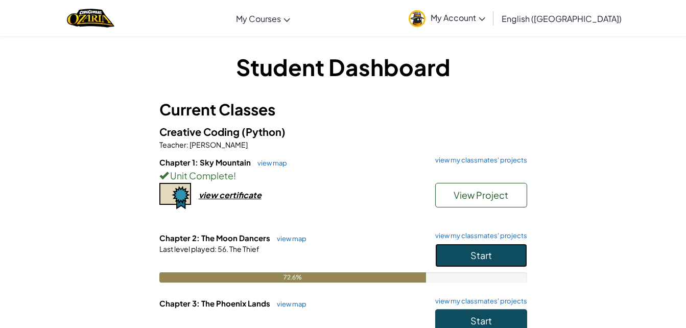
click at [502, 254] on button "Start" at bounding box center [481, 256] width 92 height 24
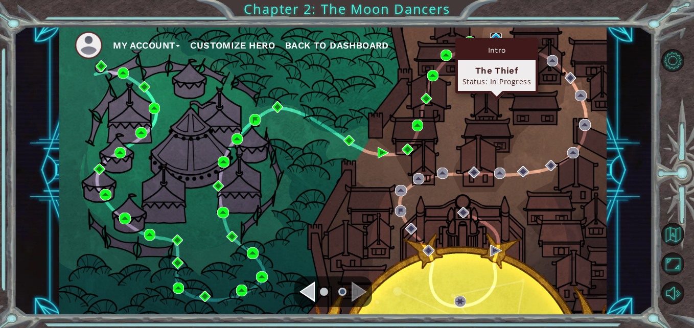
click at [497, 37] on img at bounding box center [495, 38] width 11 height 11
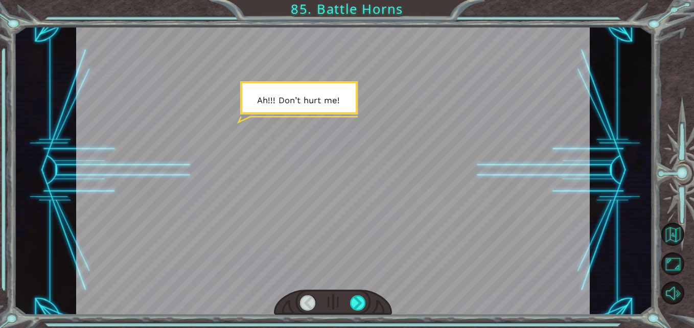
click at [354, 300] on div at bounding box center [358, 303] width 16 height 16
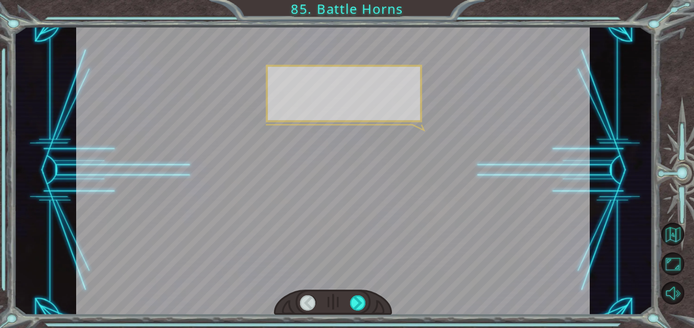
click at [354, 300] on div at bounding box center [358, 303] width 16 height 16
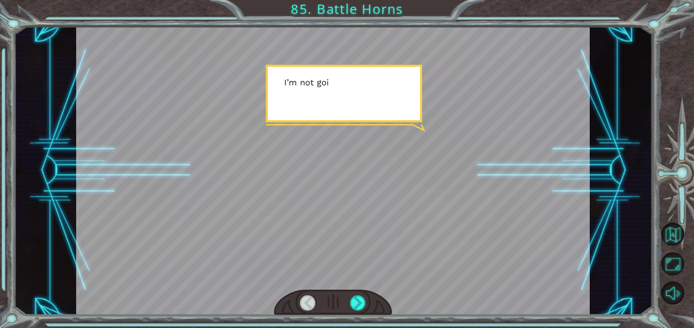
click at [354, 300] on div at bounding box center [358, 303] width 16 height 16
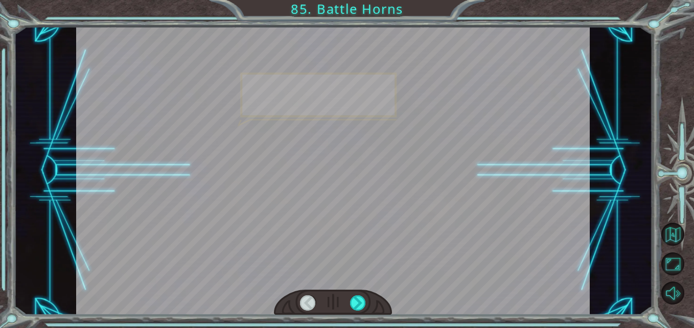
click at [354, 300] on div at bounding box center [358, 303] width 16 height 16
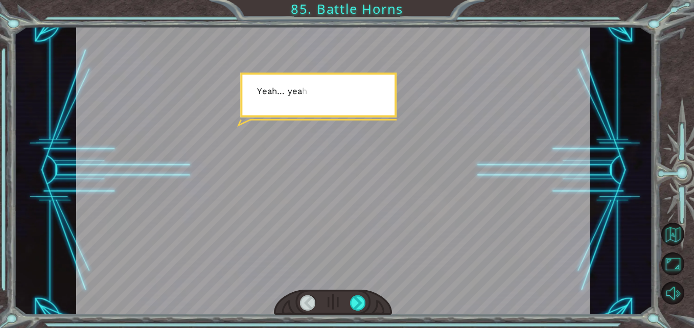
click at [354, 300] on div at bounding box center [358, 303] width 16 height 16
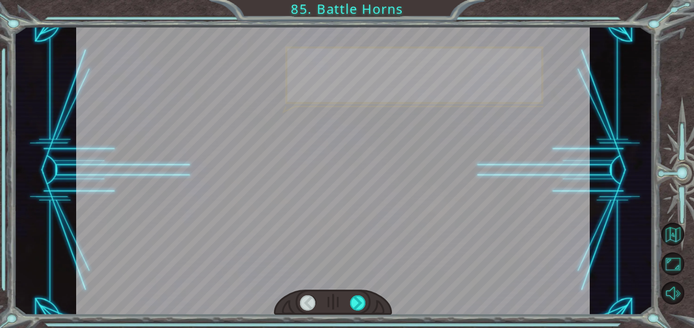
click at [354, 300] on div at bounding box center [358, 303] width 16 height 16
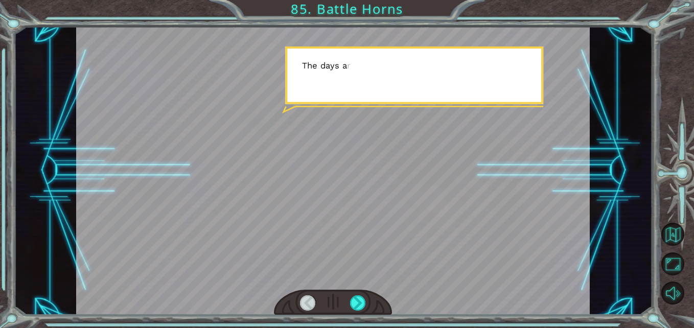
click at [354, 300] on div at bounding box center [358, 303] width 16 height 16
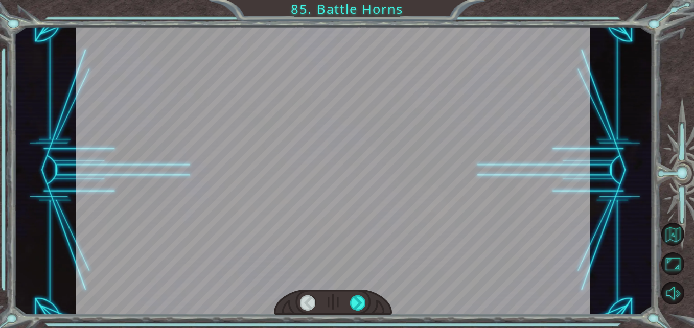
click at [354, 300] on div at bounding box center [358, 303] width 16 height 16
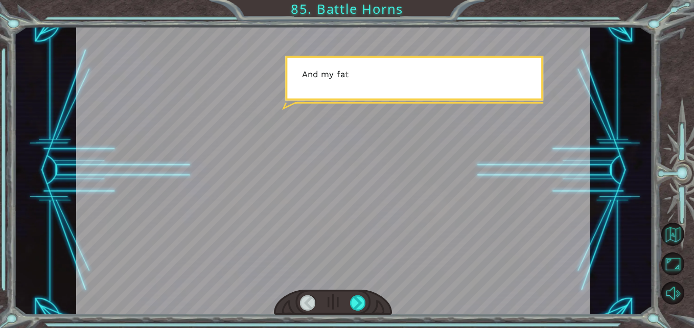
click at [354, 300] on div at bounding box center [358, 303] width 16 height 16
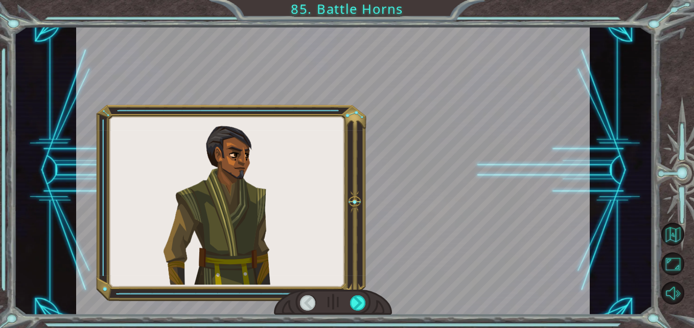
click at [354, 300] on div at bounding box center [358, 303] width 16 height 16
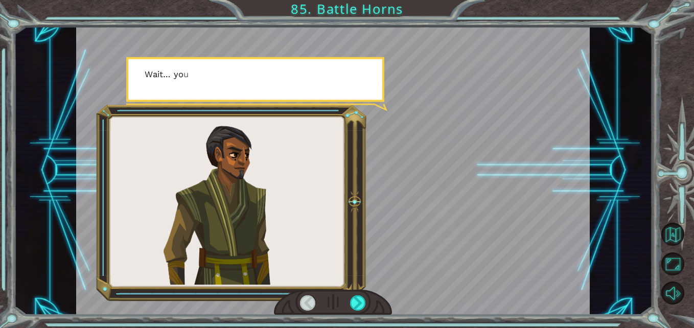
click at [354, 300] on div at bounding box center [358, 303] width 16 height 16
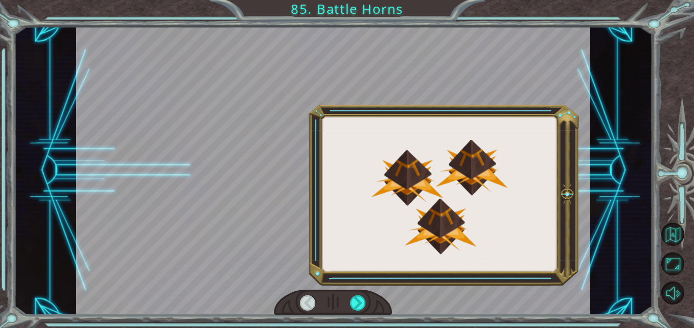
click at [354, 300] on div at bounding box center [358, 303] width 16 height 16
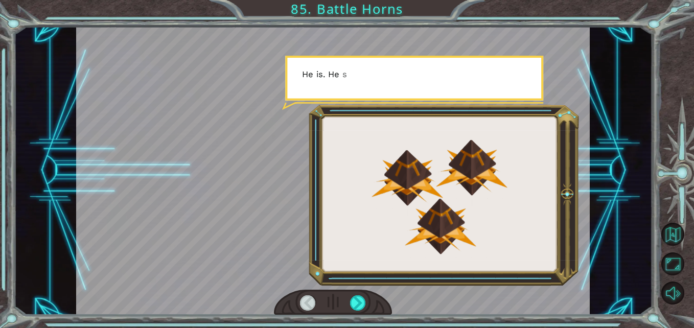
click at [354, 300] on div at bounding box center [358, 303] width 16 height 16
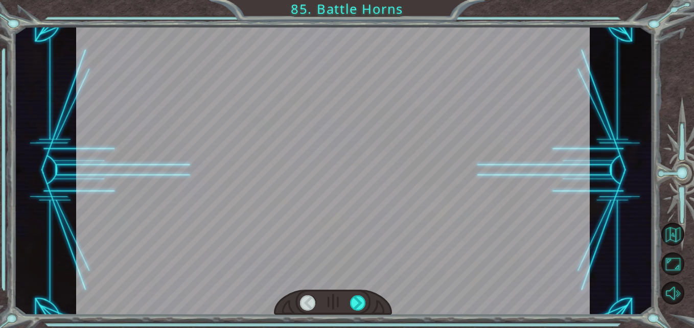
click at [354, 300] on div at bounding box center [358, 303] width 16 height 16
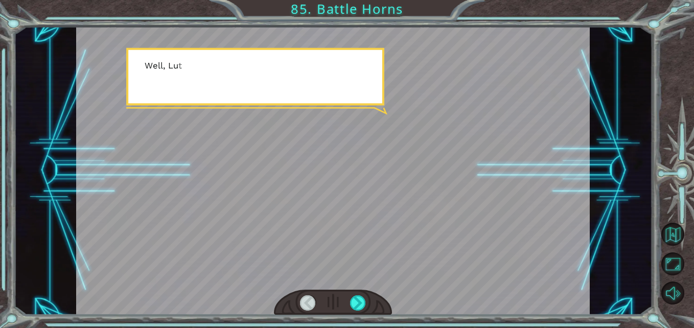
click at [354, 300] on div at bounding box center [358, 303] width 16 height 16
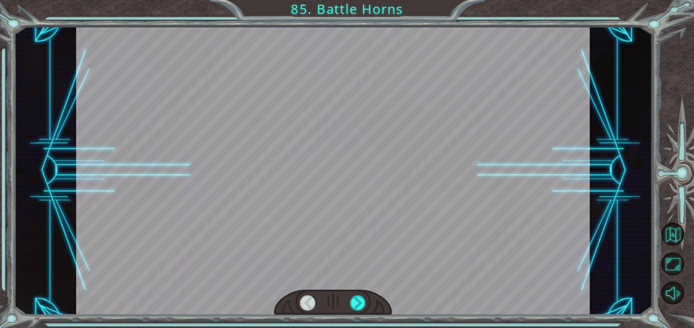
click at [354, 300] on div at bounding box center [358, 303] width 16 height 16
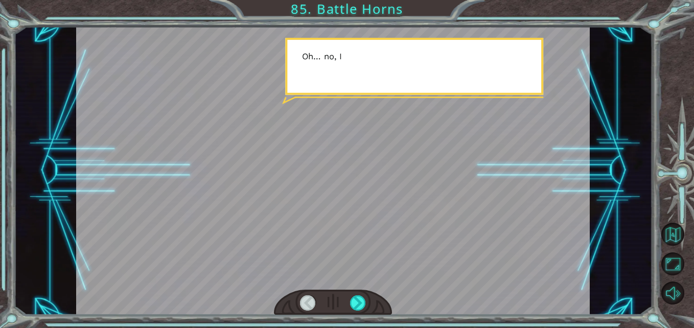
click at [354, 300] on div at bounding box center [358, 303] width 16 height 16
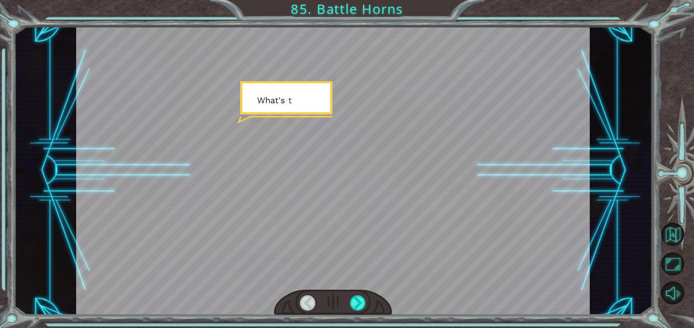
click at [354, 300] on div at bounding box center [358, 303] width 16 height 16
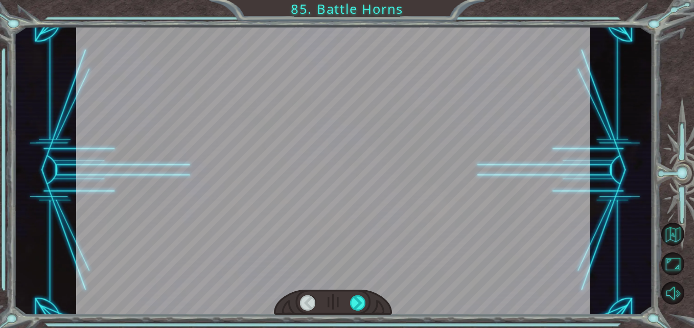
click at [354, 300] on div at bounding box center [358, 303] width 16 height 16
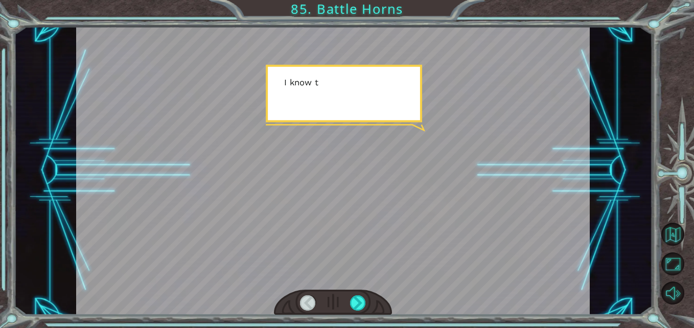
click at [354, 300] on div at bounding box center [358, 303] width 16 height 16
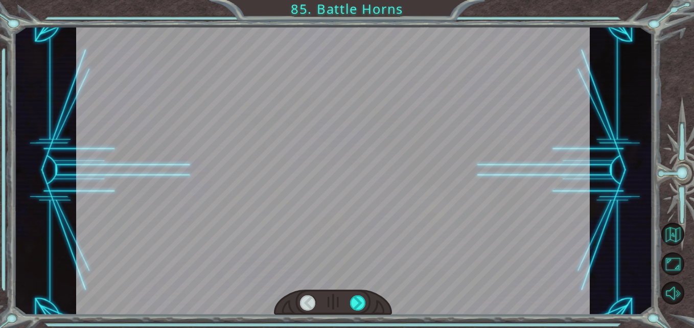
click at [354, 300] on div at bounding box center [358, 303] width 16 height 16
click at [354, 0] on div "A h ! ! ! D o n ’ t h u r t m e ! I ’ m n o t g o i n g t o h u r t y o u . S o…" at bounding box center [347, 0] width 694 height 0
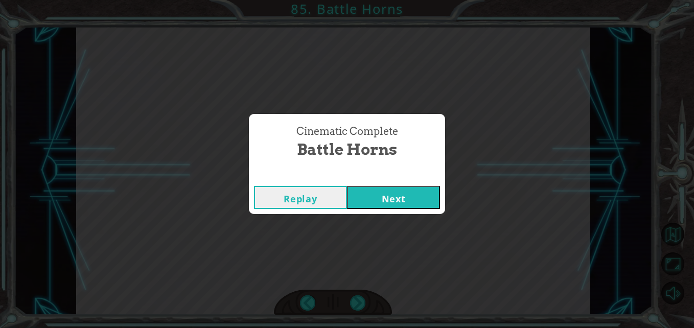
click at [410, 201] on button "Next" at bounding box center [393, 197] width 93 height 23
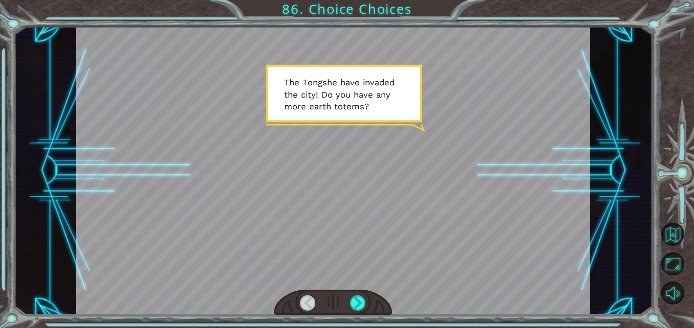
click at [360, 295] on div at bounding box center [358, 303] width 16 height 16
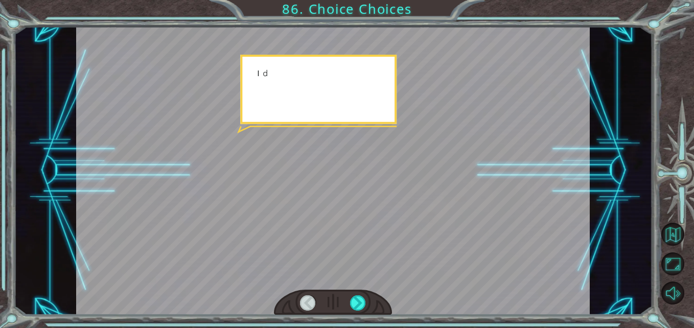
click at [360, 295] on div at bounding box center [358, 303] width 16 height 16
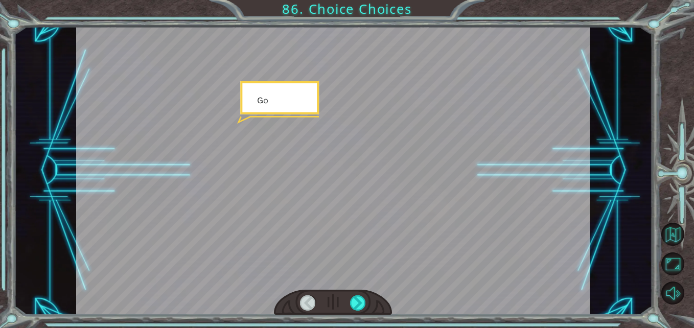
click at [360, 295] on div at bounding box center [358, 303] width 16 height 16
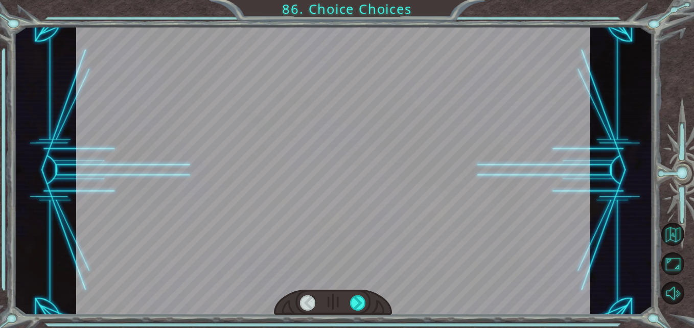
click at [360, 295] on div at bounding box center [358, 303] width 16 height 16
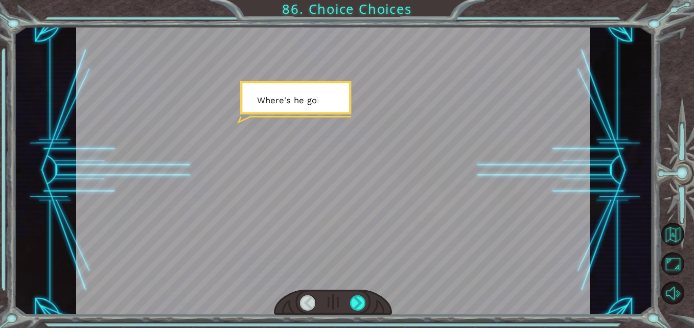
click at [360, 295] on div at bounding box center [358, 303] width 16 height 16
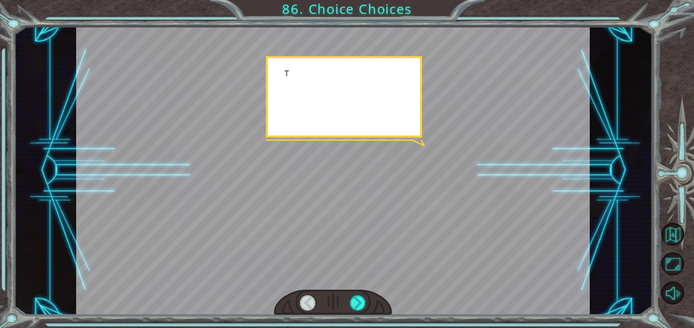
click at [360, 295] on div at bounding box center [358, 303] width 16 height 16
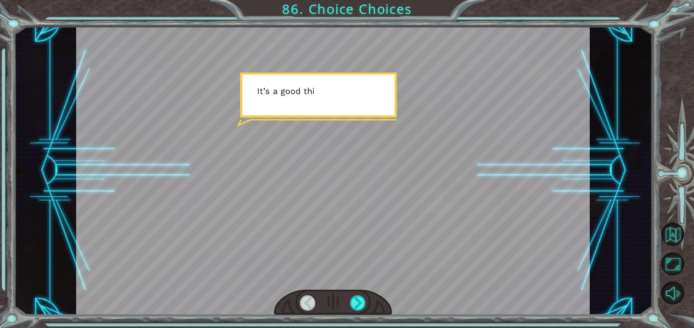
click at [360, 295] on div at bounding box center [358, 303] width 16 height 16
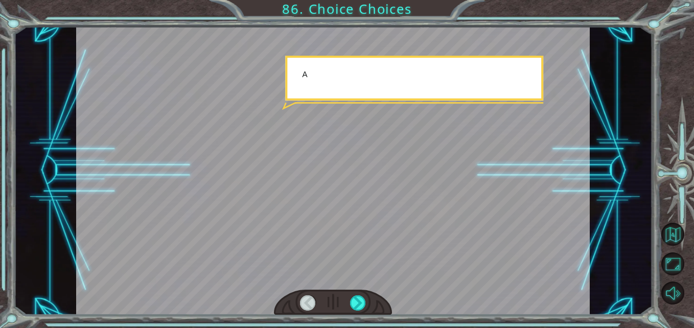
click at [360, 295] on div at bounding box center [358, 303] width 16 height 16
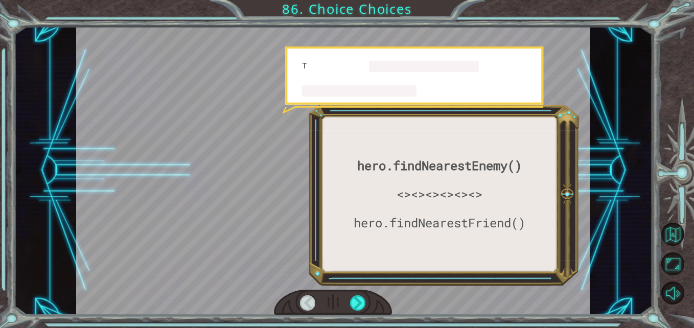
click at [360, 295] on div at bounding box center [358, 303] width 16 height 16
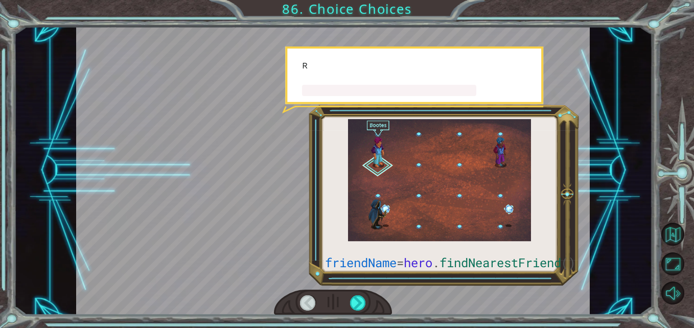
click at [360, 295] on div at bounding box center [358, 303] width 16 height 16
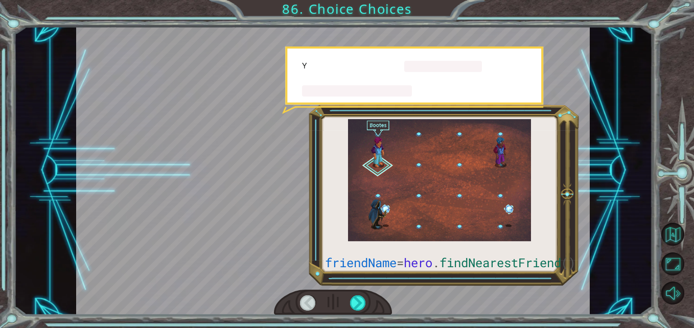
click at [360, 295] on div at bounding box center [358, 303] width 16 height 16
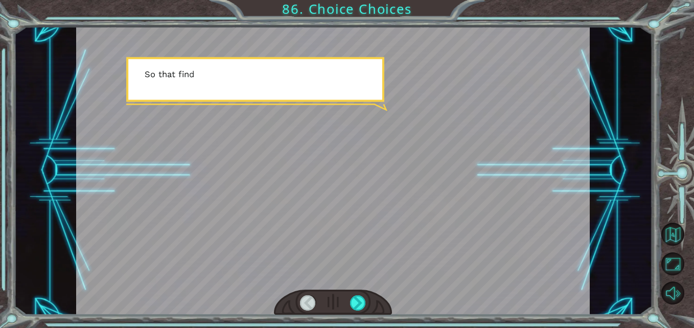
click at [360, 298] on div at bounding box center [358, 303] width 16 height 16
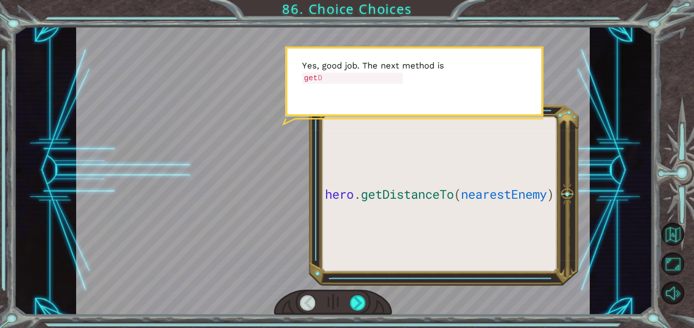
click at [360, 298] on div at bounding box center [358, 303] width 16 height 16
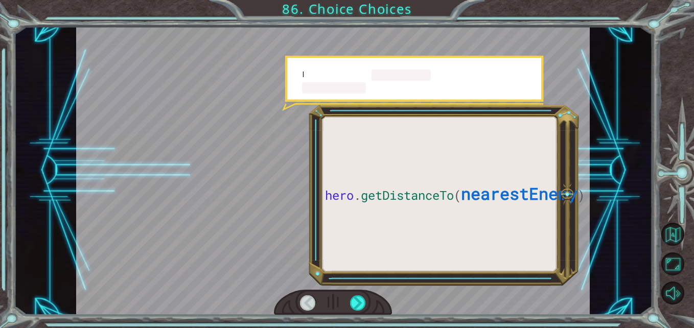
click at [360, 298] on div at bounding box center [358, 303] width 16 height 16
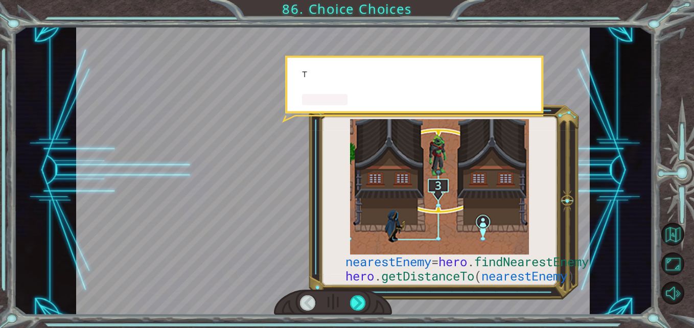
click at [360, 298] on div at bounding box center [358, 303] width 16 height 16
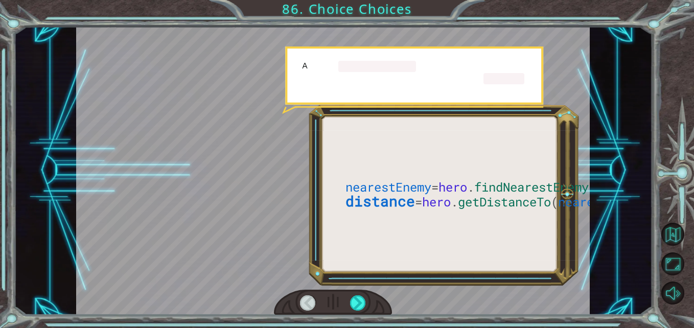
click at [360, 298] on div at bounding box center [358, 303] width 16 height 16
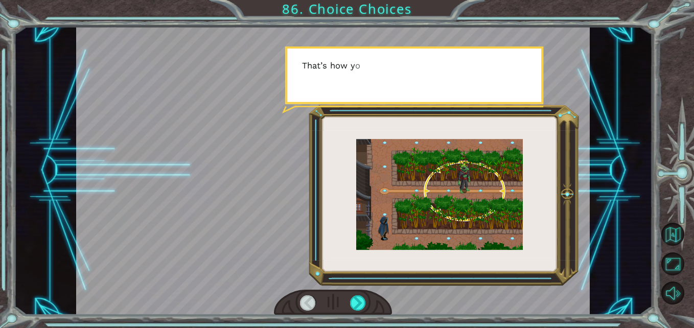
click at [360, 298] on div at bounding box center [358, 303] width 16 height 16
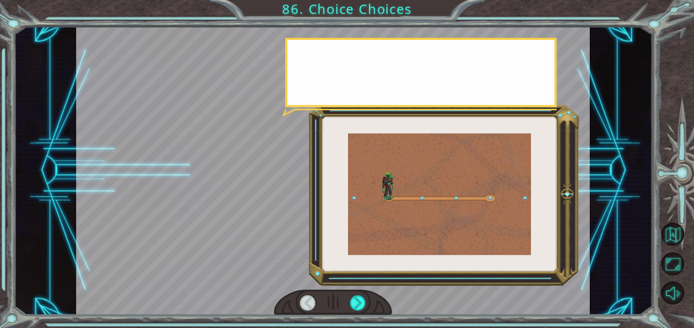
click at [360, 298] on div at bounding box center [358, 303] width 16 height 16
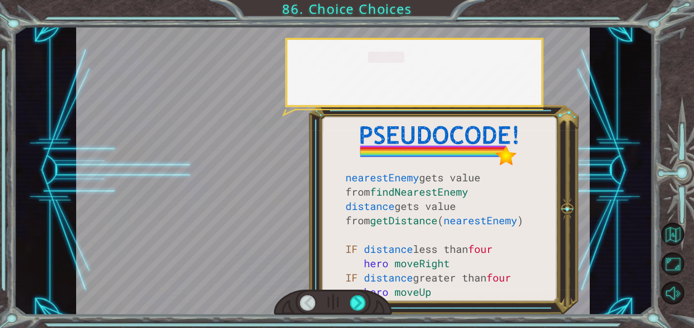
click at [360, 298] on div at bounding box center [358, 303] width 16 height 16
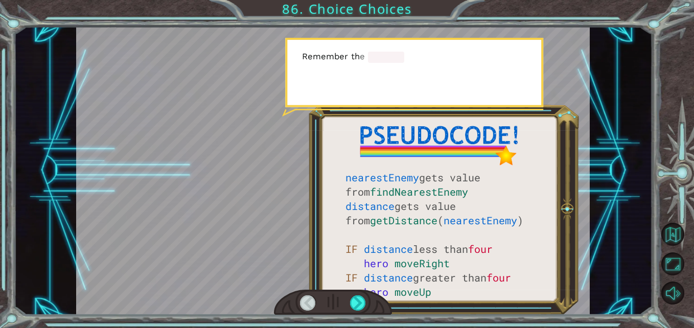
click at [360, 298] on div at bounding box center [358, 303] width 16 height 16
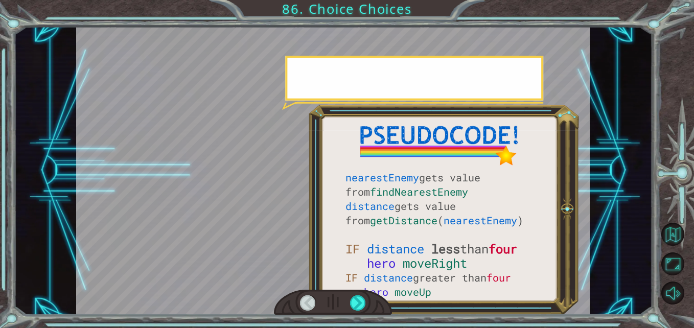
click at [360, 298] on div at bounding box center [358, 303] width 16 height 16
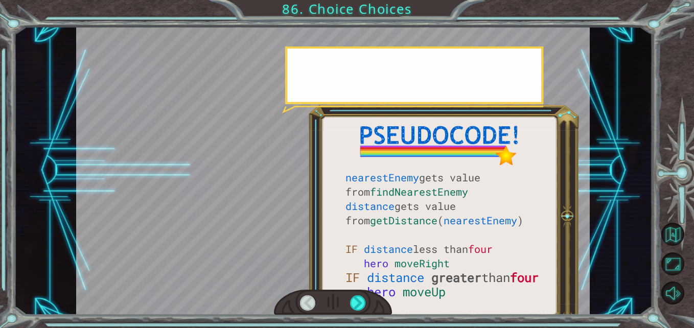
click at [360, 298] on div at bounding box center [358, 303] width 16 height 16
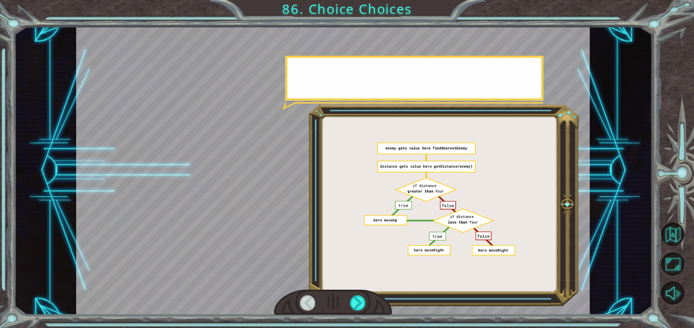
click at [360, 298] on div at bounding box center [358, 303] width 16 height 16
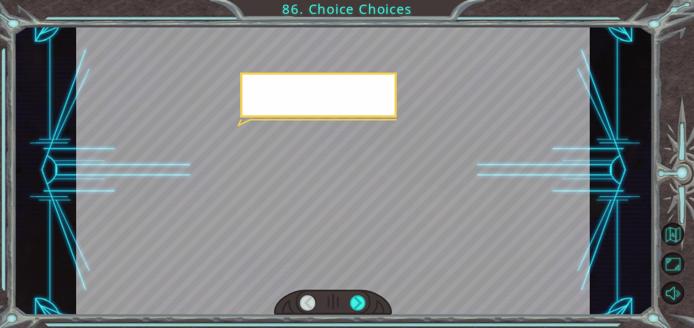
click at [360, 298] on div at bounding box center [358, 303] width 16 height 16
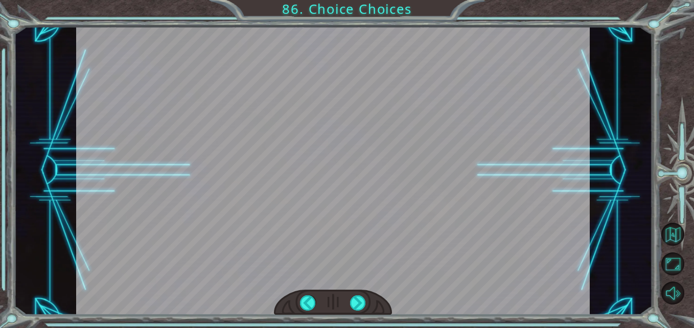
click at [360, 298] on div at bounding box center [358, 303] width 16 height 16
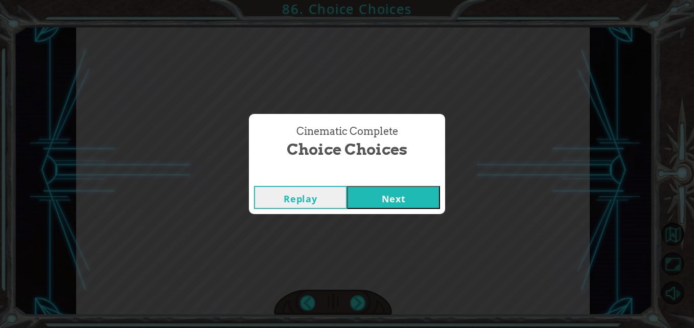
click at [360, 298] on div "Cinematic Complete Choice Choices Replay Next" at bounding box center [347, 164] width 694 height 328
click at [368, 203] on button "Next" at bounding box center [393, 197] width 93 height 23
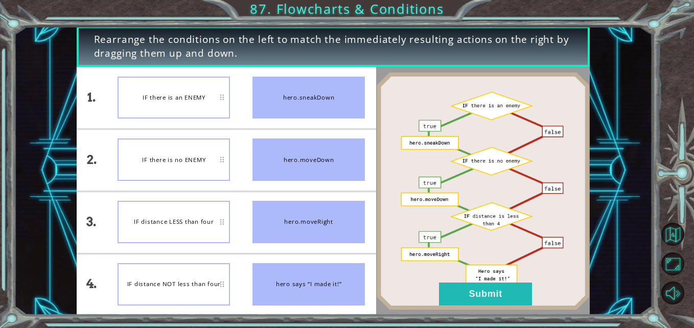
click at [510, 303] on button "Submit" at bounding box center [485, 294] width 93 height 23
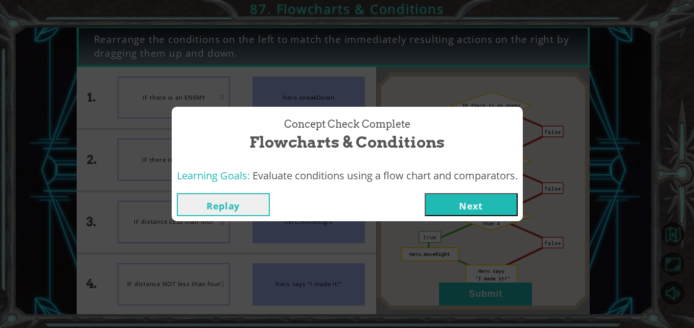
click at [458, 197] on button "Next" at bounding box center [471, 204] width 93 height 23
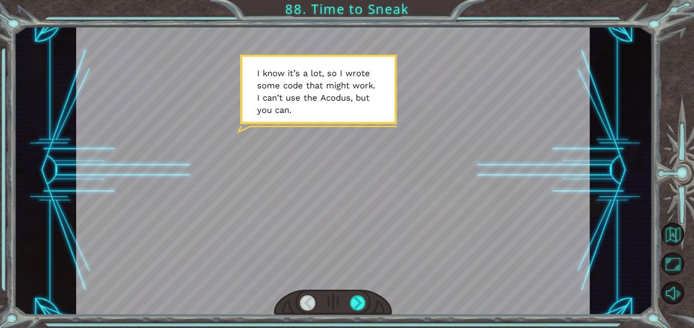
click at [360, 307] on div at bounding box center [358, 303] width 16 height 16
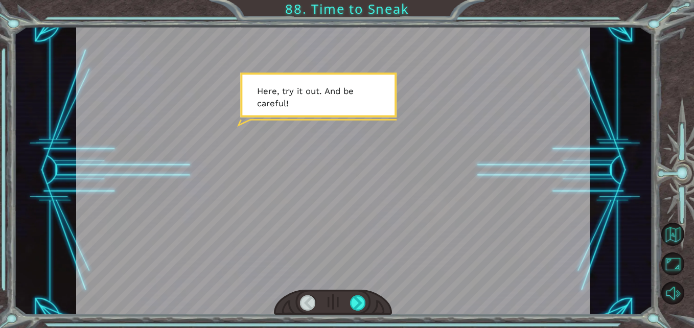
click at [355, 307] on div at bounding box center [358, 303] width 16 height 16
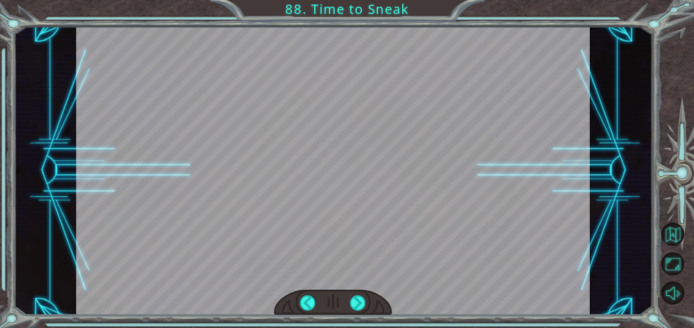
click at [355, 0] on div "Temporary Text I k n o w i t ’ [PERSON_NAME] , s o I w r o t e s o m e c o d e …" at bounding box center [347, 0] width 694 height 0
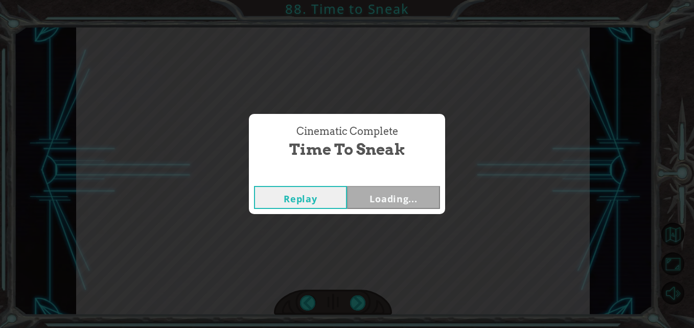
click at [355, 307] on div "Cinematic Complete Time to Sneak Replay Loading..." at bounding box center [347, 164] width 694 height 328
click at [411, 201] on button "Next" at bounding box center [393, 197] width 93 height 23
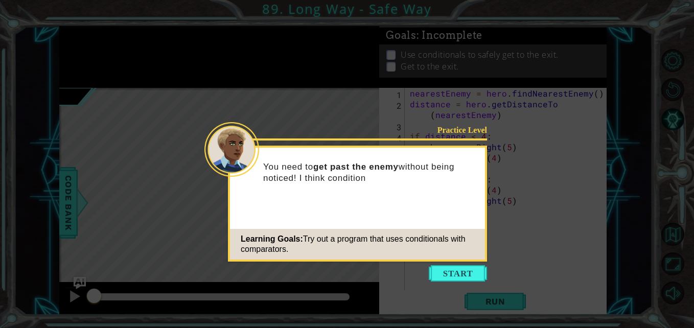
click at [463, 271] on button "Start" at bounding box center [458, 273] width 58 height 16
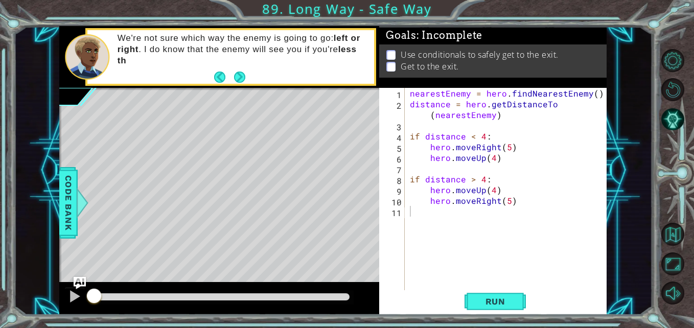
click at [499, 315] on div "1 2 3 4 5 6 7 8 9 10 11 nearestEnemy = hero . findNearestEnemy ( ) distance = h…" at bounding box center [492, 201] width 227 height 227
click at [496, 308] on button "Run" at bounding box center [494, 301] width 61 height 22
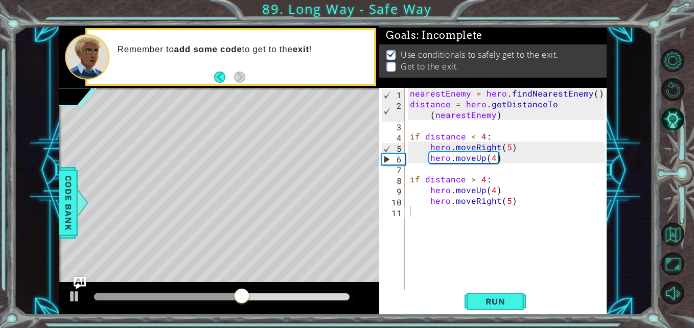
click at [496, 313] on button "Run" at bounding box center [494, 301] width 61 height 22
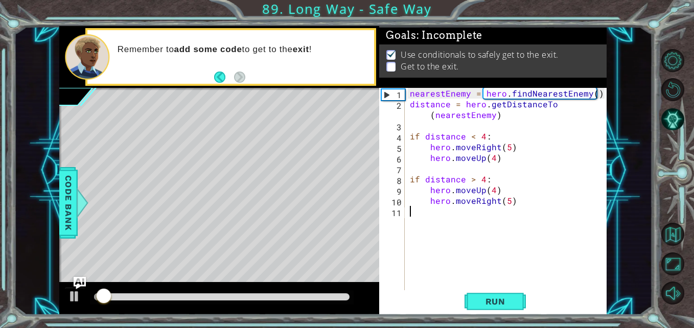
click at [465, 214] on div "nearestEnemy = hero . findNearestEnemy ( ) distance = hero . getDistanceTo ( ne…" at bounding box center [508, 200] width 201 height 225
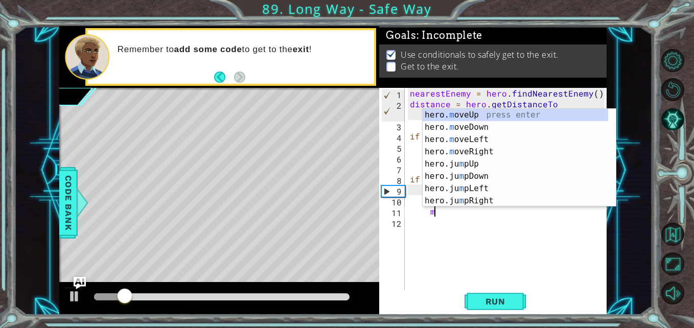
scroll to position [0, 2]
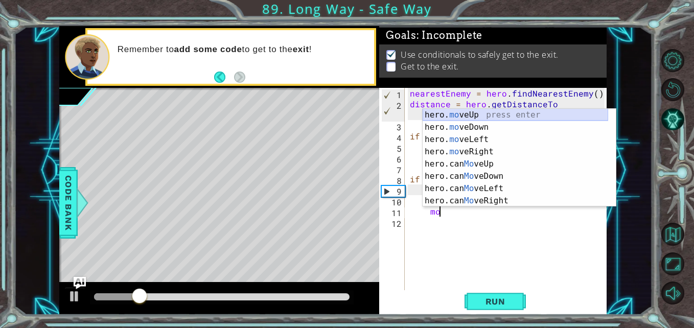
click at [464, 118] on div "hero. mo veUp press enter hero. mo veDown press enter hero. mo veLeft press ent…" at bounding box center [515, 170] width 185 height 123
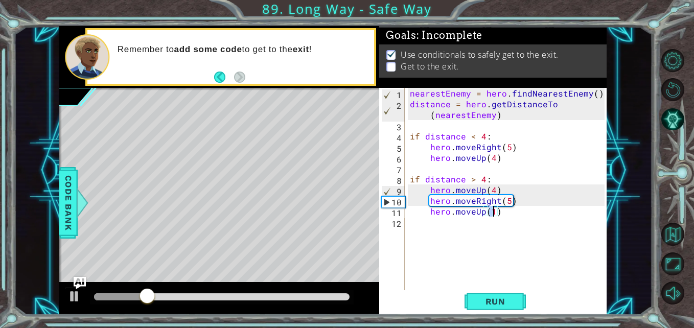
type textarea "hero.moveUp(2)"
click at [473, 167] on div "nearestEnemy = hero . findNearestEnemy ( ) distance = hero . getDistanceTo ( ne…" at bounding box center [508, 200] width 201 height 225
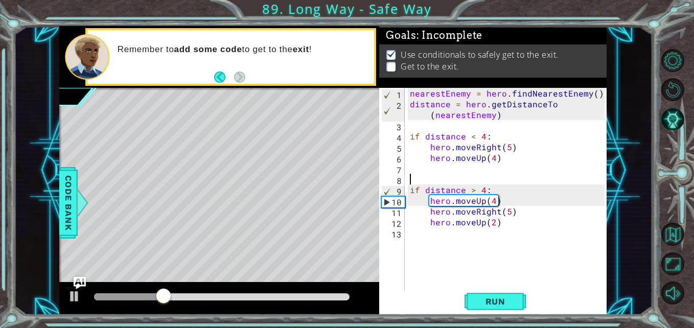
click at [473, 167] on div "nearestEnemy = hero . findNearestEnemy ( ) distance = hero . getDistanceTo ( ne…" at bounding box center [508, 200] width 201 height 225
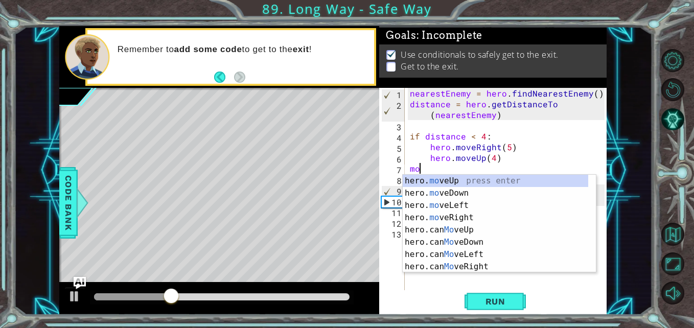
scroll to position [0, 1]
click at [472, 182] on div "hero. mov eUp press enter hero. mov eDown press enter hero. mov eLeft press ent…" at bounding box center [499, 236] width 193 height 123
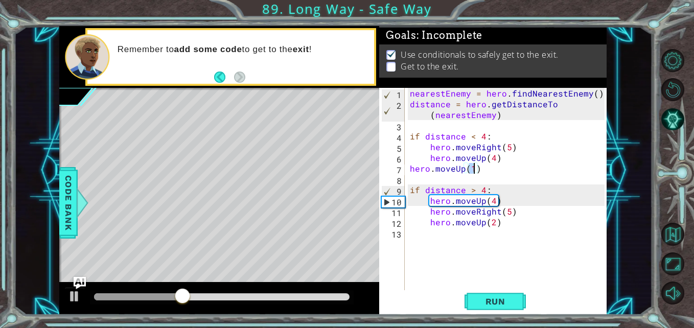
scroll to position [0, 4]
click at [408, 173] on div "nearestEnemy = hero . findNearestEnemy ( ) distance = hero . getDistanceTo ( ne…" at bounding box center [508, 200] width 201 height 225
type textarea "hero.moveUp(2)"
click at [494, 291] on button "Run" at bounding box center [494, 301] width 61 height 22
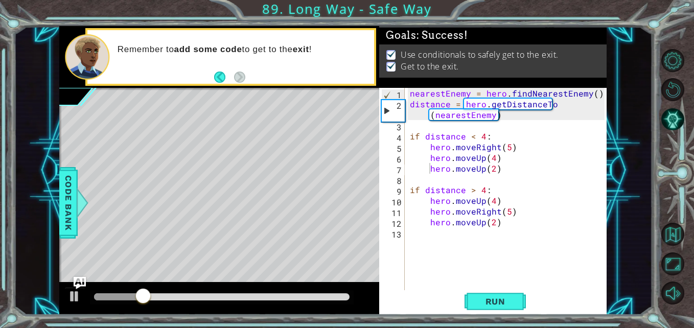
click at [496, 290] on button "Run" at bounding box center [494, 301] width 61 height 22
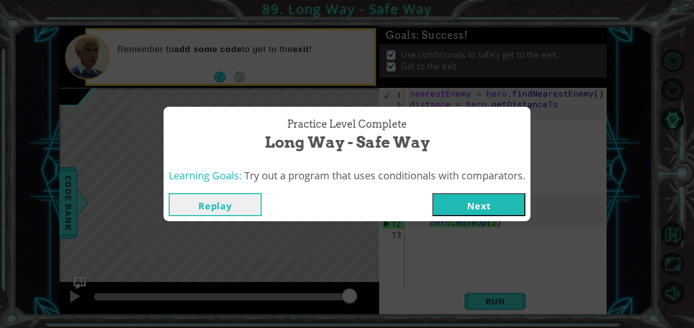
click at [518, 195] on button "Next" at bounding box center [478, 204] width 93 height 23
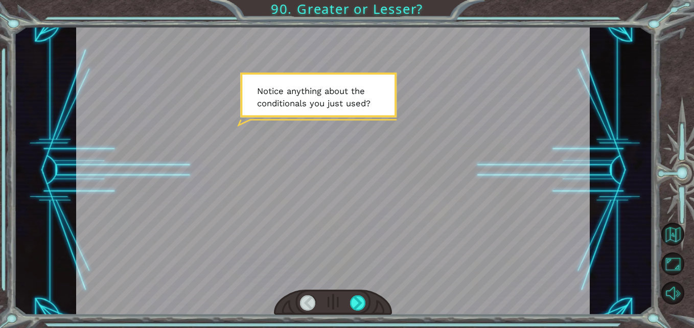
click at [361, 300] on div at bounding box center [358, 303] width 16 height 16
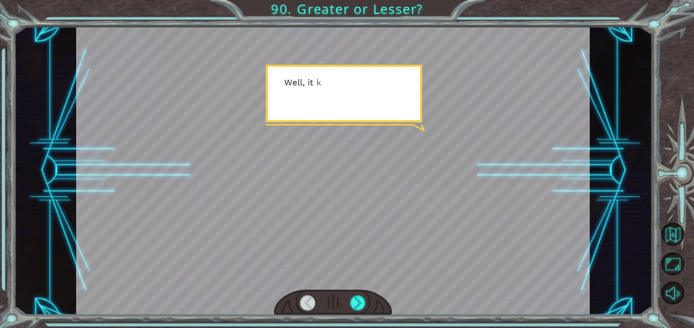
click at [361, 300] on div at bounding box center [358, 303] width 16 height 16
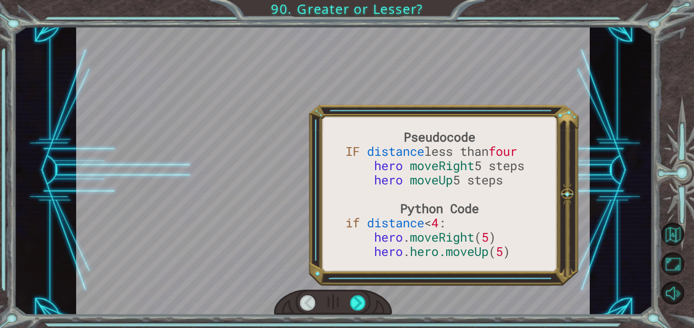
click at [361, 300] on div at bounding box center [358, 303] width 16 height 16
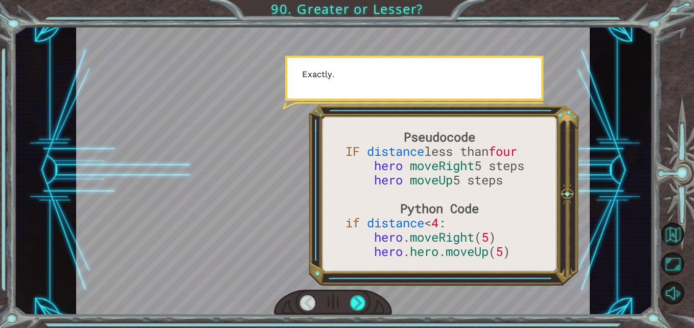
click at [361, 300] on div at bounding box center [358, 303] width 16 height 16
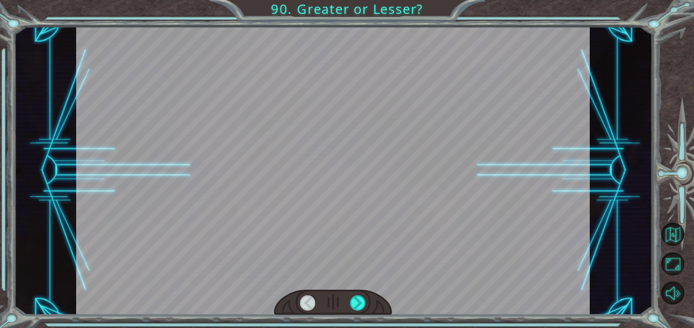
click at [361, 300] on div at bounding box center [358, 303] width 16 height 16
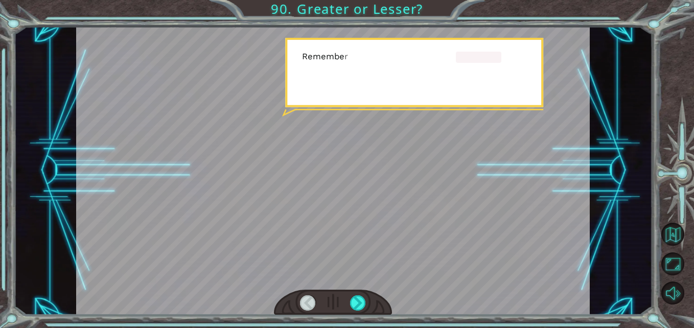
click at [361, 300] on div at bounding box center [358, 303] width 16 height 16
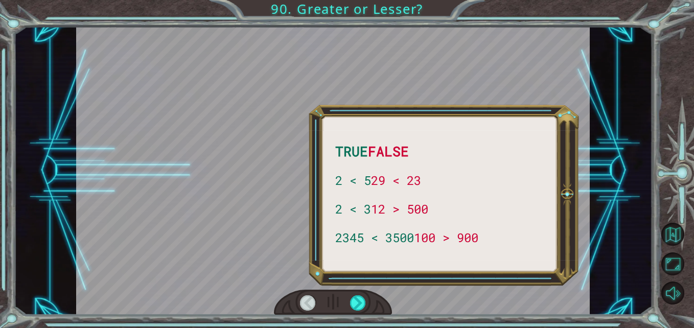
click at [361, 300] on div at bounding box center [358, 303] width 16 height 16
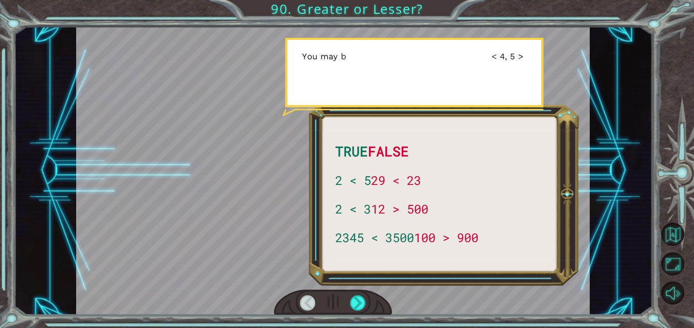
click at [361, 300] on div at bounding box center [358, 303] width 16 height 16
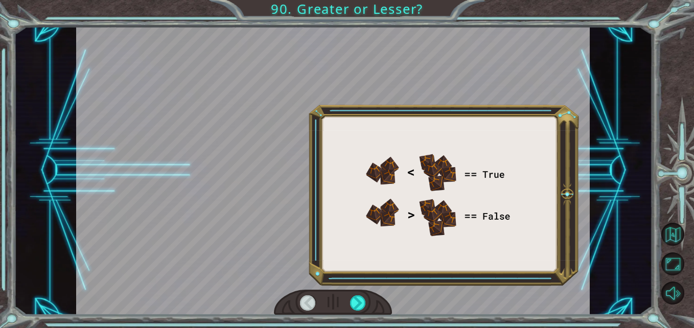
click at [361, 300] on div at bounding box center [358, 303] width 16 height 16
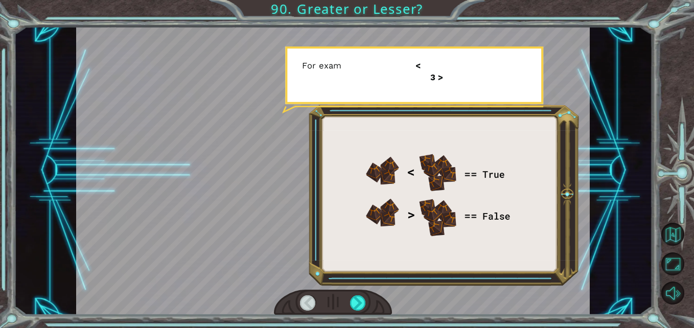
click at [361, 300] on div at bounding box center [358, 303] width 16 height 16
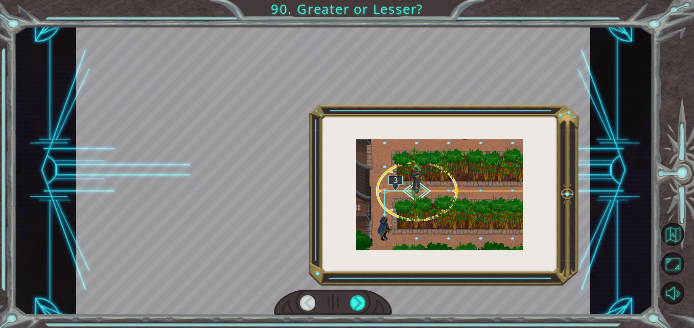
click at [361, 300] on div at bounding box center [358, 303] width 16 height 16
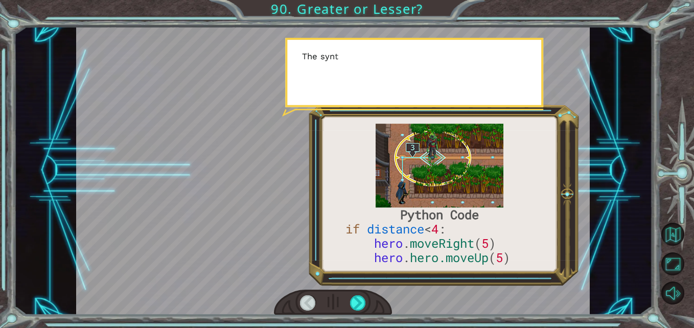
click at [361, 300] on div at bounding box center [358, 303] width 16 height 16
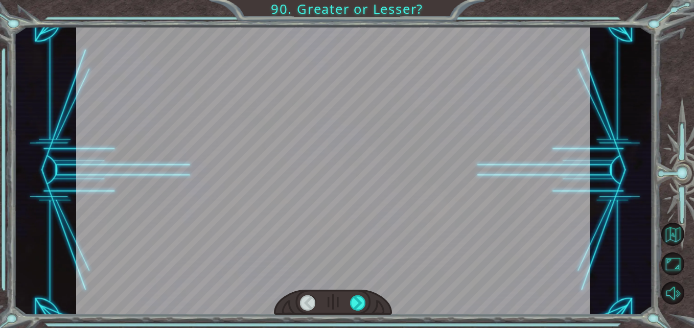
click at [361, 300] on div at bounding box center [358, 303] width 16 height 16
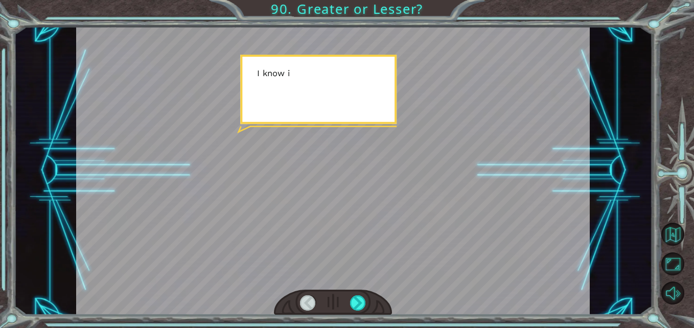
click at [361, 300] on div at bounding box center [358, 303] width 16 height 16
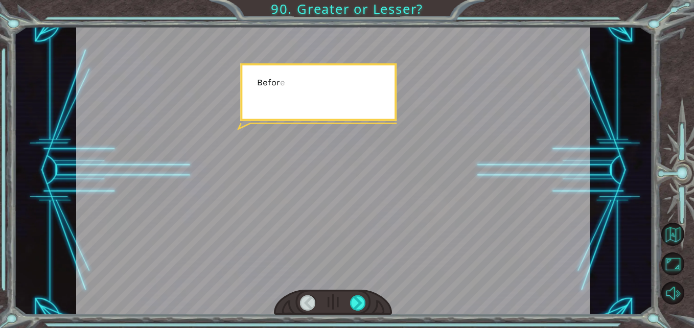
click at [361, 300] on div at bounding box center [358, 303] width 16 height 16
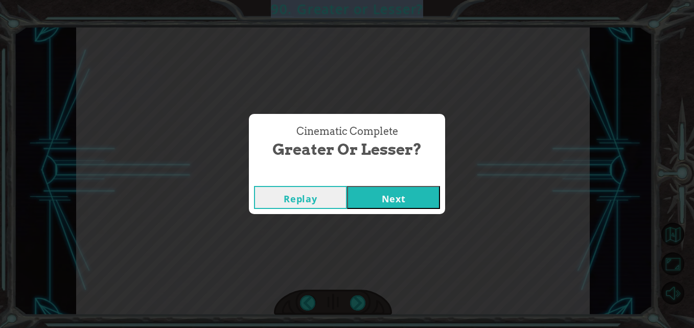
drag, startPoint x: 361, startPoint y: 300, endPoint x: 350, endPoint y: 295, distance: 12.3
click at [350, 0] on div "Python Code if distance < 4 : hero . moveRight ( 5 ) hero . hero.moveUp ( 5 ) N…" at bounding box center [347, 0] width 694 height 0
click at [379, 201] on button "Next" at bounding box center [393, 197] width 93 height 23
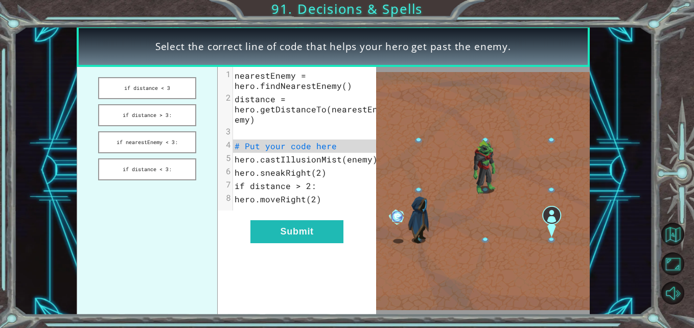
click at [176, 98] on button "if distance < 3" at bounding box center [147, 88] width 98 height 22
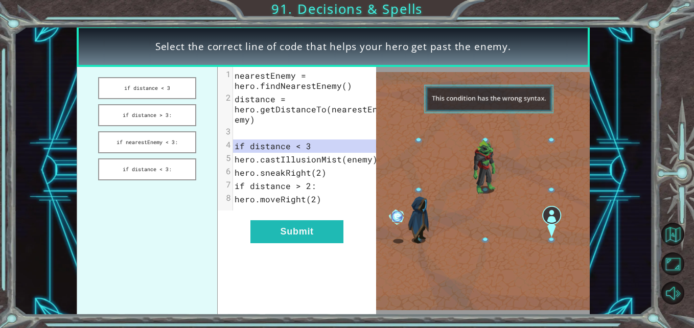
click at [282, 230] on button "Submit" at bounding box center [296, 231] width 93 height 23
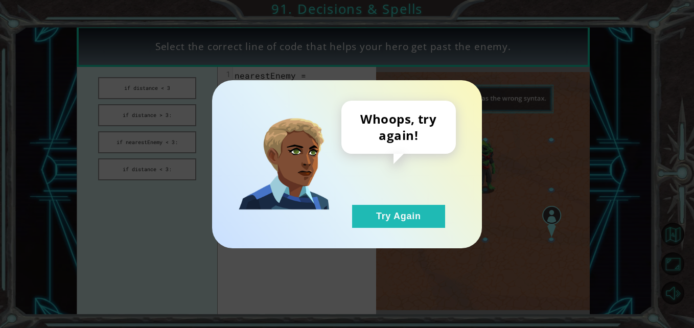
click at [342, 199] on div "Whoops, try again! Try Again" at bounding box center [398, 164] width 114 height 127
click at [355, 206] on button "Try Again" at bounding box center [398, 216] width 93 height 23
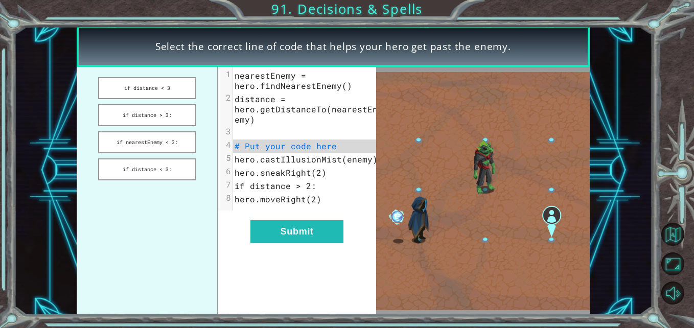
click at [143, 121] on button "if distance > 3:" at bounding box center [147, 115] width 98 height 22
click at [295, 238] on button "Submit" at bounding box center [296, 231] width 93 height 23
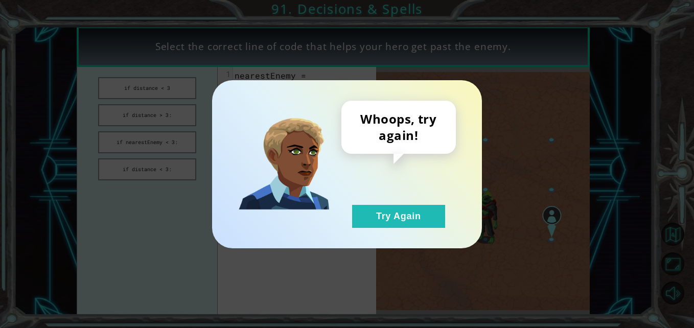
click at [377, 226] on button "Try Again" at bounding box center [398, 216] width 93 height 23
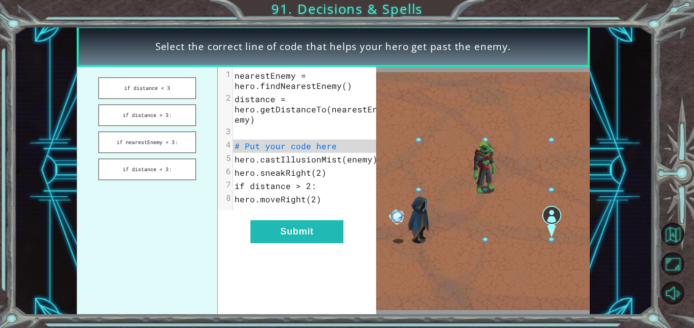
click at [158, 141] on button "if nearestEnemy < 3:" at bounding box center [147, 142] width 98 height 22
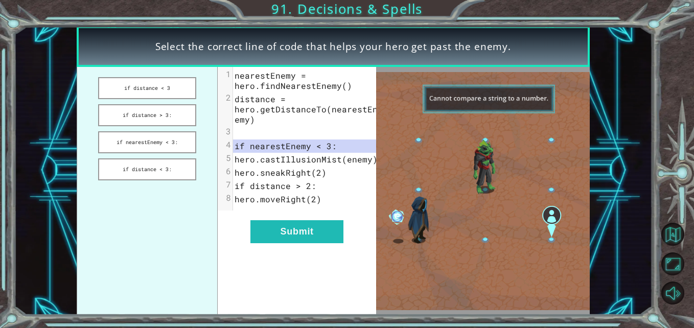
click at [281, 243] on button "Submit" at bounding box center [296, 231] width 93 height 23
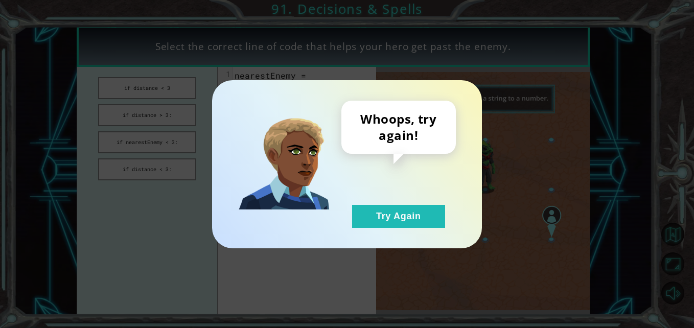
click at [390, 220] on button "Try Again" at bounding box center [398, 216] width 93 height 23
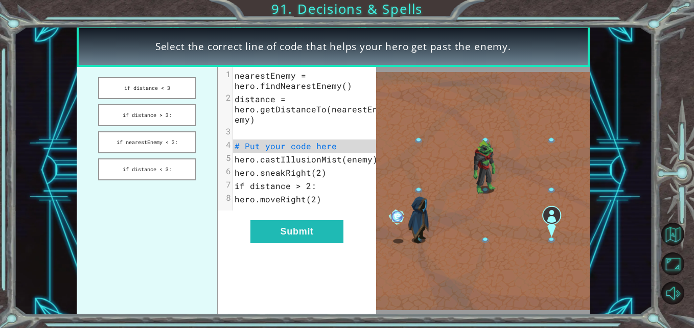
click at [175, 176] on button "if distance < 3:" at bounding box center [147, 169] width 98 height 22
click at [260, 243] on button "Submit" at bounding box center [296, 231] width 93 height 23
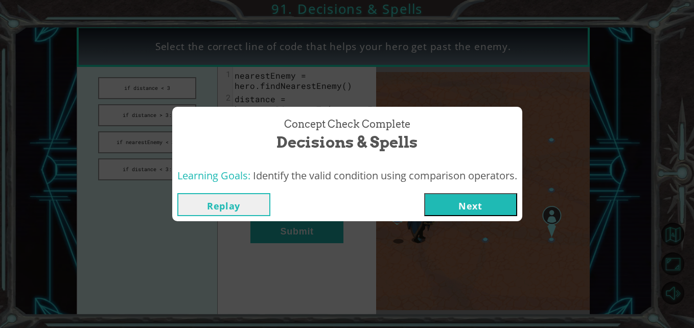
click at [444, 205] on button "Next" at bounding box center [470, 204] width 93 height 23
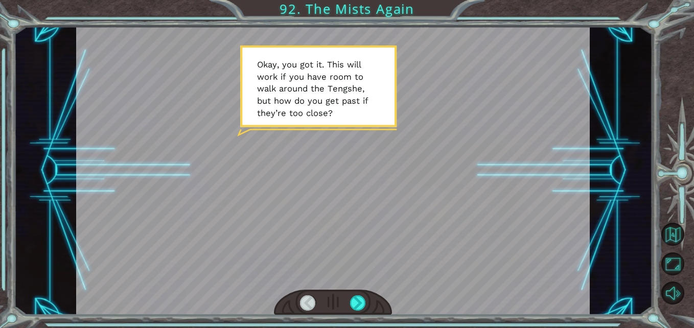
click at [348, 302] on div at bounding box center [333, 303] width 118 height 26
click at [350, 302] on div at bounding box center [358, 303] width 16 height 16
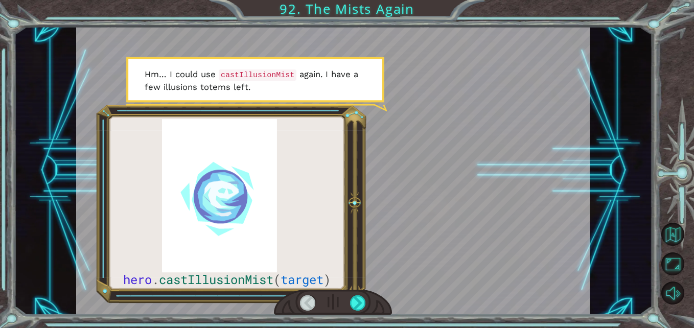
click at [363, 301] on div at bounding box center [358, 303] width 16 height 16
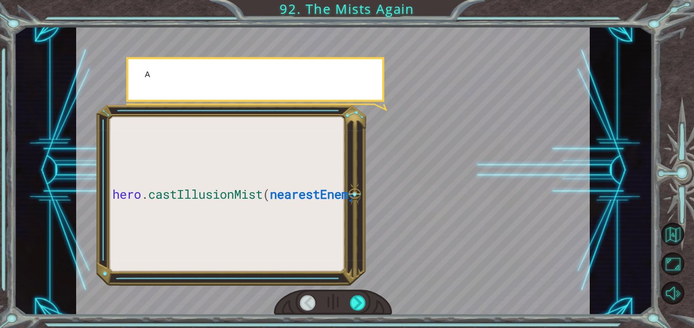
click at [363, 301] on div at bounding box center [358, 303] width 16 height 16
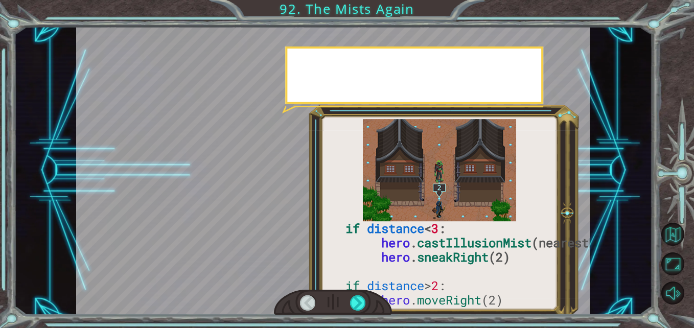
click at [363, 301] on div at bounding box center [358, 303] width 16 height 16
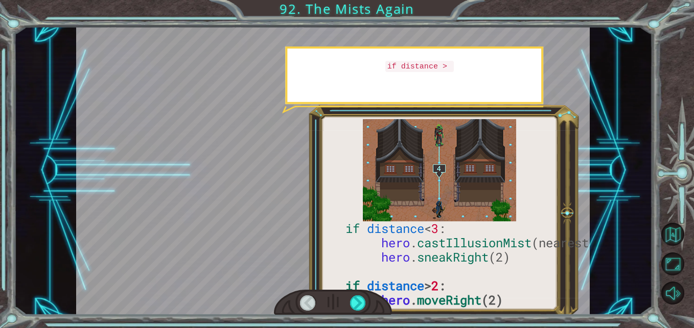
click at [363, 301] on div at bounding box center [358, 303] width 16 height 16
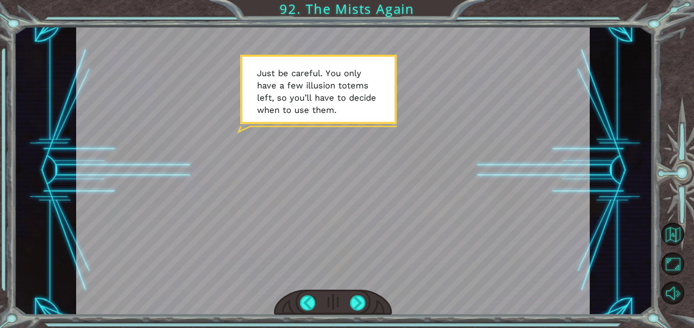
click at [363, 301] on div at bounding box center [358, 303] width 16 height 16
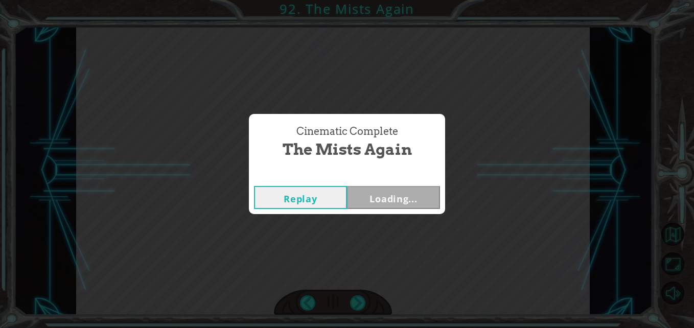
click at [363, 301] on div "Cinematic Complete The Mists Again Replay Loading..." at bounding box center [347, 164] width 694 height 328
click at [409, 190] on button "Next" at bounding box center [393, 197] width 93 height 23
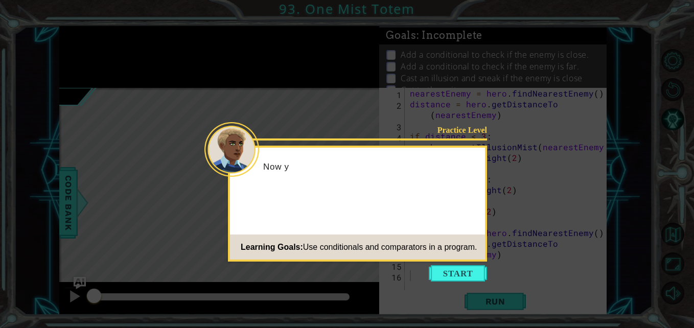
click at [455, 267] on button "Start" at bounding box center [458, 273] width 58 height 16
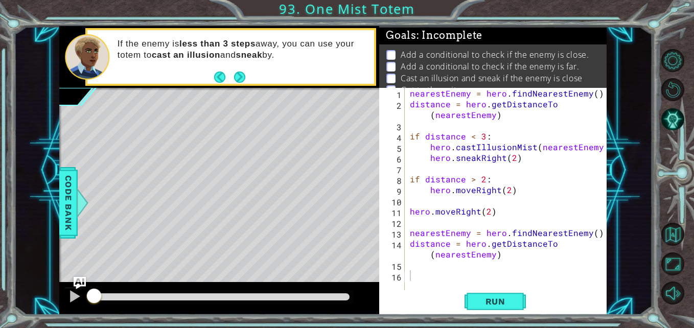
click at [517, 297] on button "Run" at bounding box center [494, 301] width 61 height 22
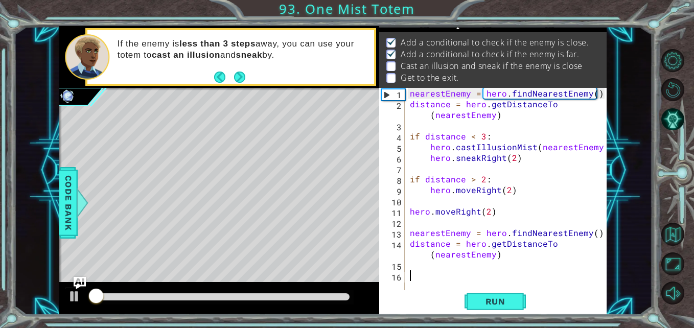
scroll to position [13, 0]
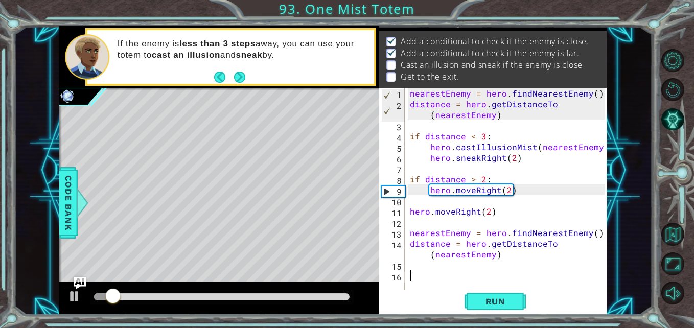
click at [517, 297] on button "Run" at bounding box center [494, 301] width 61 height 22
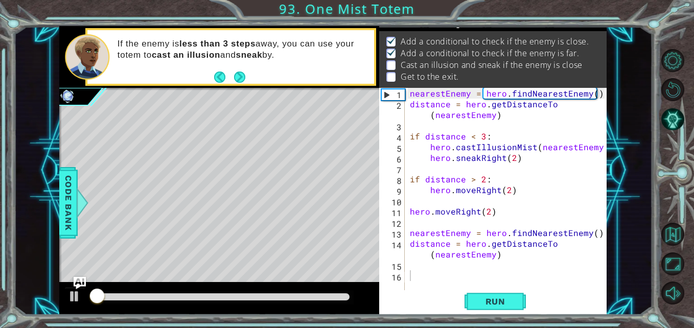
click at [517, 297] on button "Run" at bounding box center [494, 301] width 61 height 22
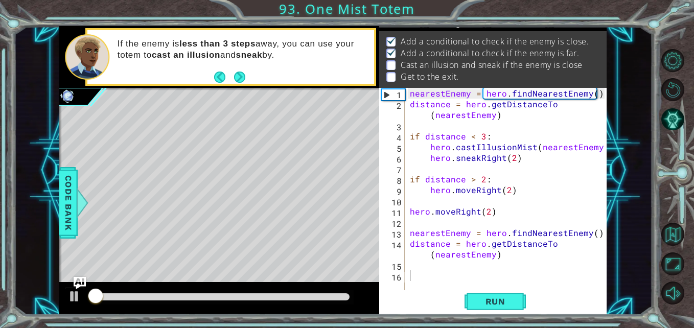
click at [517, 297] on button "Run" at bounding box center [494, 301] width 61 height 22
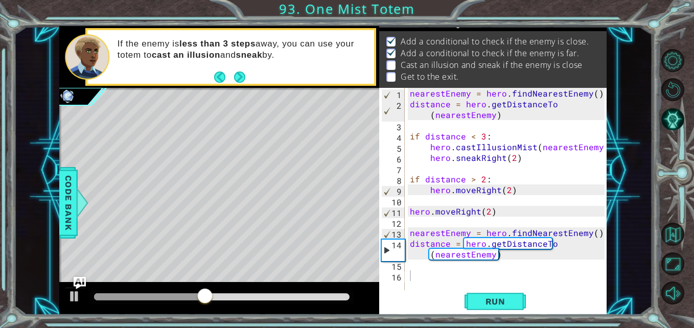
click at [496, 300] on span "Run" at bounding box center [495, 301] width 40 height 10
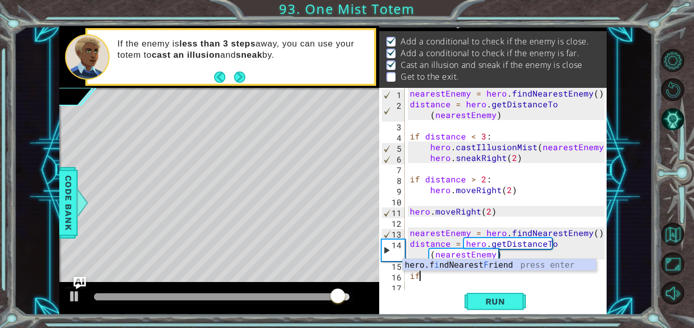
type textarea "i"
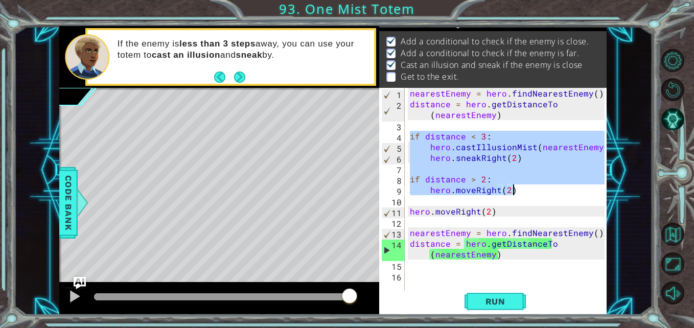
drag, startPoint x: 408, startPoint y: 136, endPoint x: 525, endPoint y: 191, distance: 129.2
click at [525, 191] on div "nearestEnemy = hero . findNearestEnemy ( ) distance = hero . getDistanceTo ( ne…" at bounding box center [508, 200] width 201 height 225
type textarea "if distance > 2: hero.moveRight(2)"
click at [439, 279] on div "nearestEnemy = hero . findNearestEnemy ( ) distance = hero . getDistanceTo ( ne…" at bounding box center [508, 200] width 201 height 225
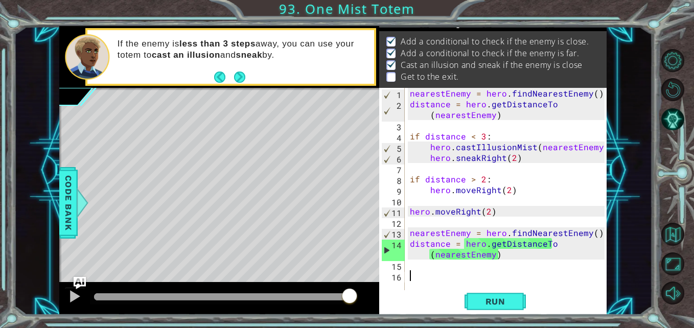
paste textarea "hero.moveRight(2)"
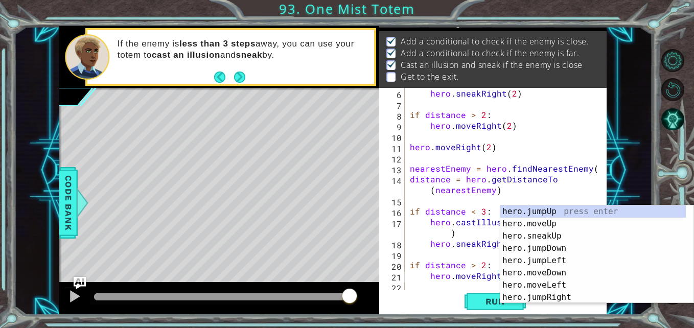
type textarea "hero.moveRight(2)"
click at [480, 299] on span "Run" at bounding box center [495, 301] width 40 height 10
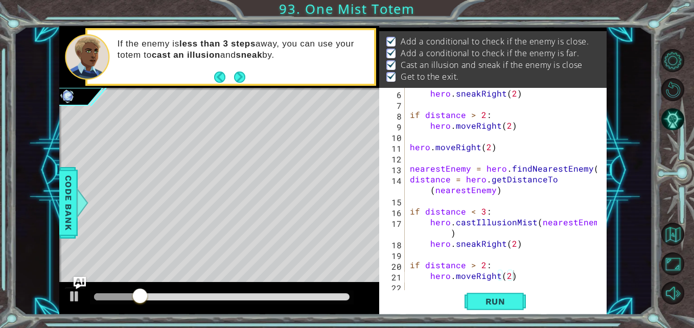
click at [480, 299] on span "Run" at bounding box center [495, 301] width 40 height 10
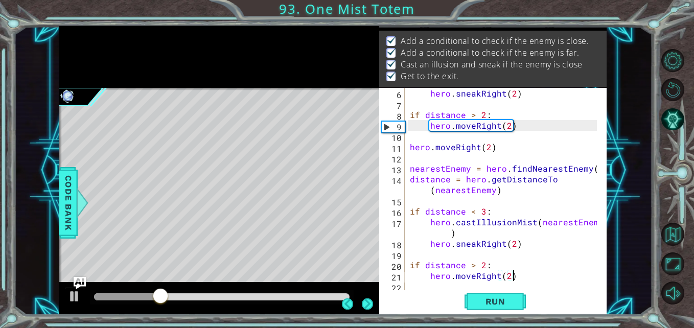
scroll to position [0, 0]
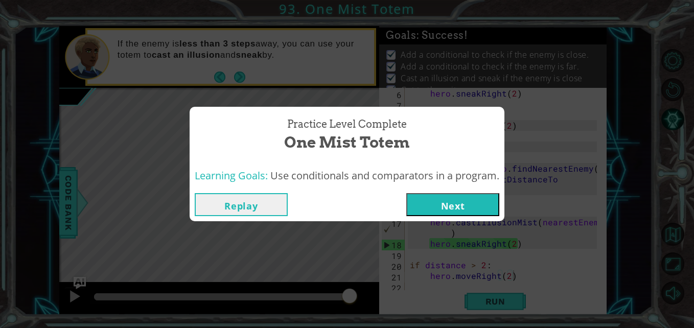
click at [442, 208] on button "Next" at bounding box center [452, 204] width 93 height 23
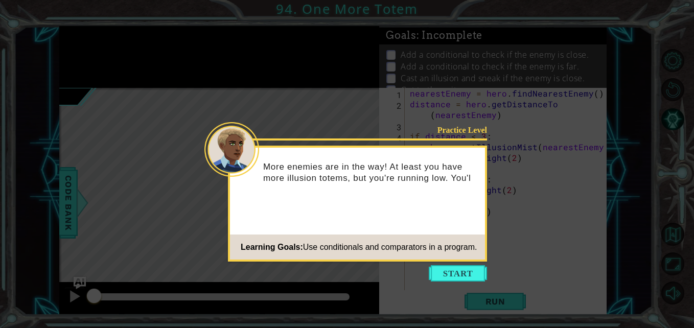
click at [439, 263] on icon at bounding box center [347, 164] width 694 height 328
click at [440, 264] on icon at bounding box center [347, 164] width 694 height 328
click at [438, 277] on button "Start" at bounding box center [458, 273] width 58 height 16
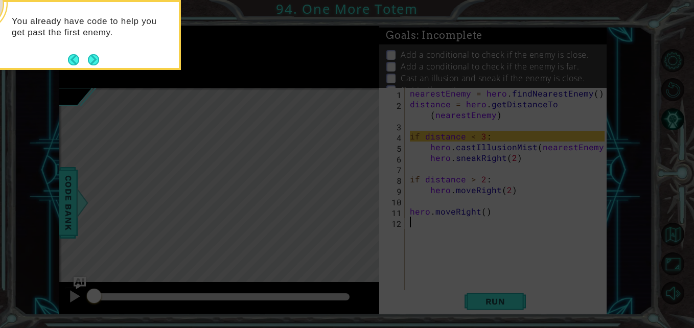
click at [88, 61] on button "Next" at bounding box center [93, 59] width 11 height 11
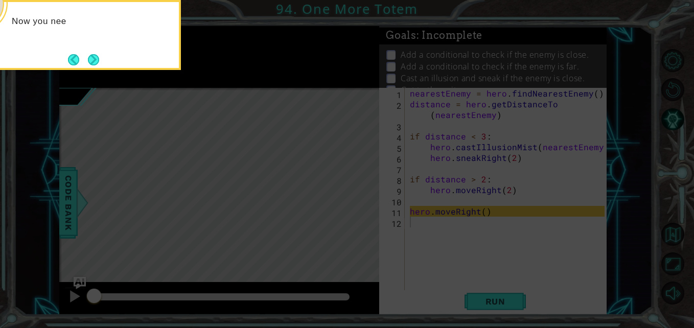
click at [88, 56] on button "Next" at bounding box center [93, 59] width 11 height 11
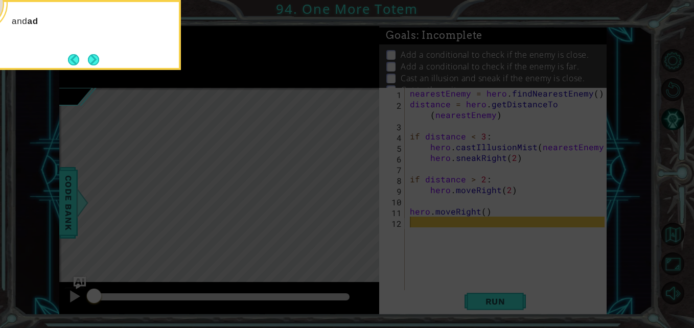
click at [92, 58] on button "Next" at bounding box center [93, 59] width 11 height 11
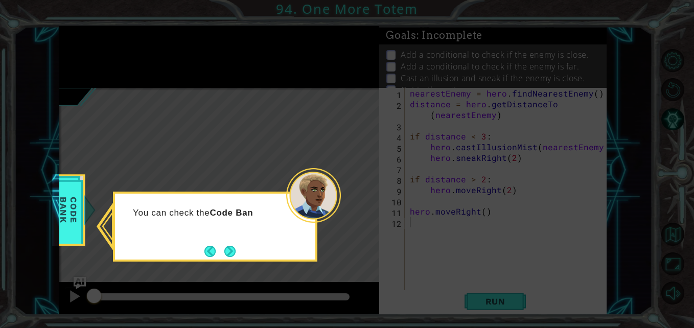
click at [236, 247] on button "Next" at bounding box center [229, 251] width 11 height 11
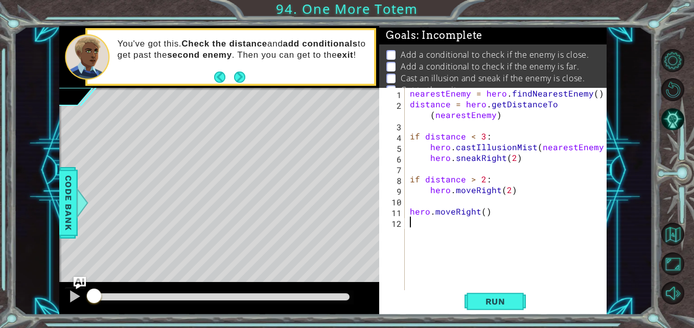
click at [241, 72] on button "Next" at bounding box center [239, 77] width 11 height 11
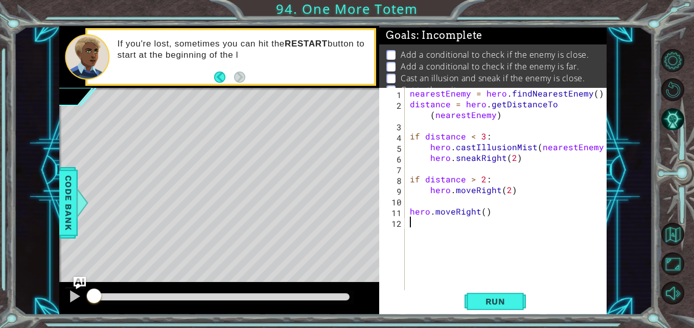
click at [495, 299] on span "Run" at bounding box center [495, 301] width 40 height 10
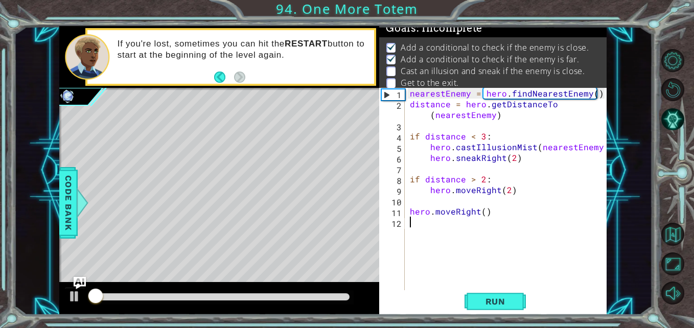
scroll to position [13, 0]
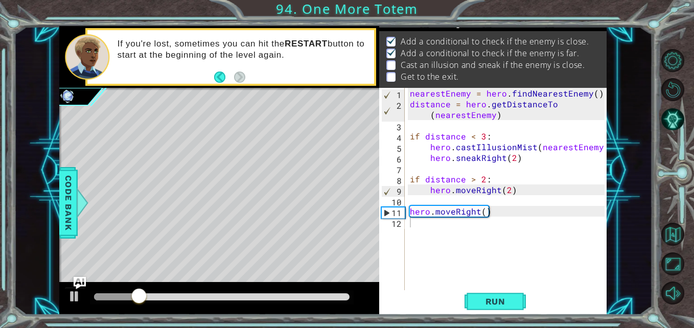
click at [474, 298] on button "Run" at bounding box center [494, 301] width 61 height 22
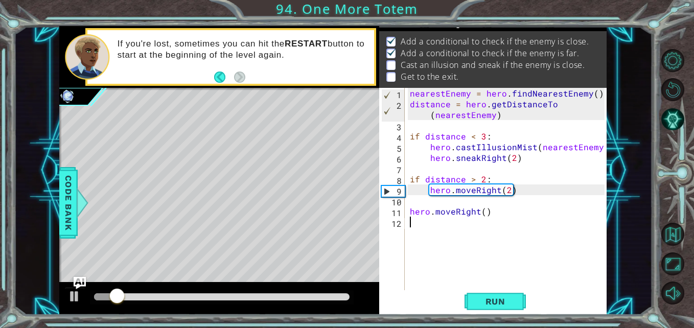
click at [488, 297] on span "Run" at bounding box center [495, 301] width 40 height 10
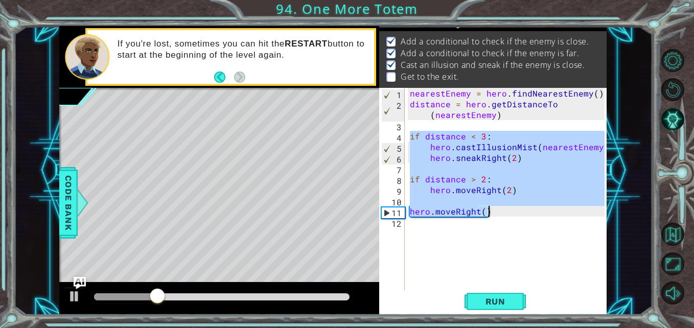
drag, startPoint x: 412, startPoint y: 135, endPoint x: 496, endPoint y: 212, distance: 113.9
click at [496, 212] on div "nearestEnemy = hero . findNearestEnemy ( ) distance = hero . getDistanceTo ( ne…" at bounding box center [508, 200] width 201 height 225
type textarea "hero.moveRight()"
click at [416, 230] on div "nearestEnemy = hero . findNearestEnemy ( ) distance = hero . getDistanceTo ( ne…" at bounding box center [508, 200] width 201 height 225
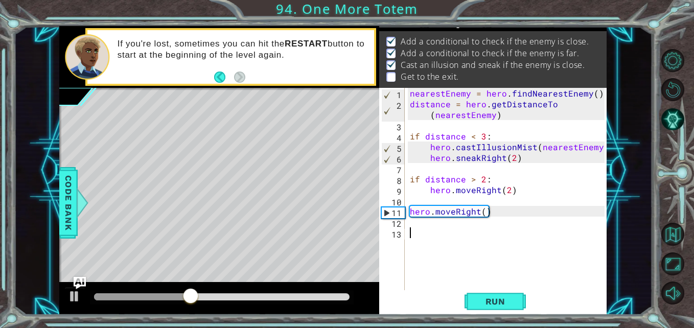
paste textarea "hero.moveRight()"
type textarea "hero.moveRight()"
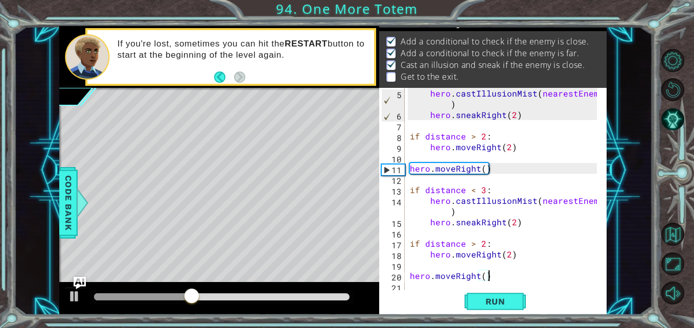
scroll to position [54, 0]
click at [495, 305] on span "Run" at bounding box center [495, 301] width 40 height 10
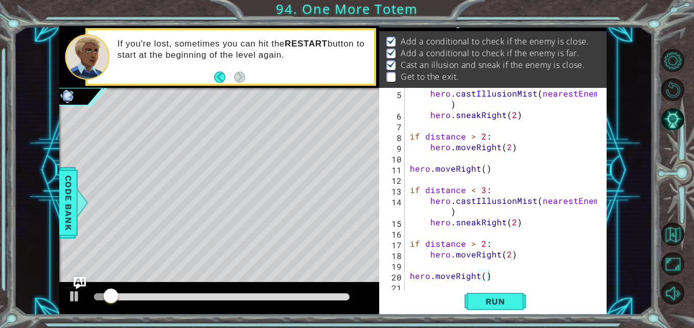
click at [495, 305] on span "Run" at bounding box center [495, 301] width 40 height 10
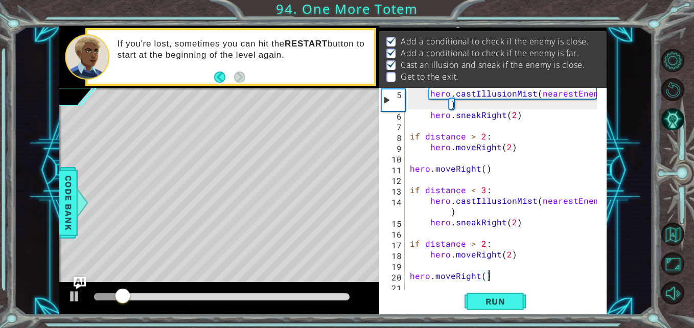
click at [417, 287] on div "hero . castIllusionMist ( nearestEnemy ) hero . sneakRight ( 2 ) if distance > …" at bounding box center [505, 206] width 194 height 236
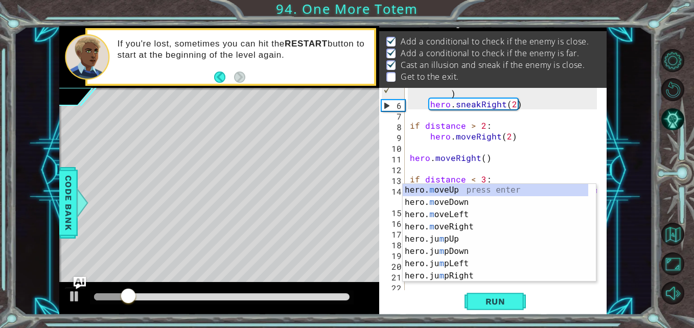
scroll to position [64, 0]
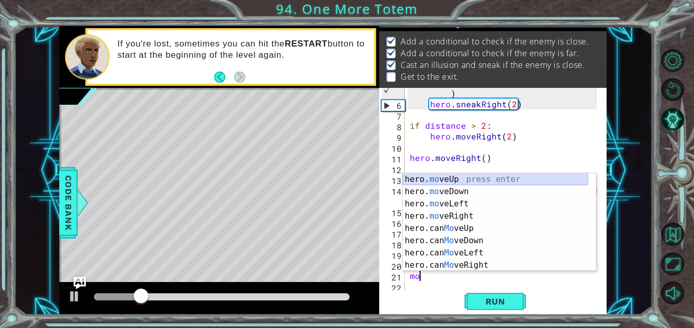
click at [468, 181] on div "hero. mo veUp press enter hero. mo veDown press enter hero. mo veLeft press ent…" at bounding box center [495, 234] width 185 height 123
type textarea "hero.moveUp(1)"
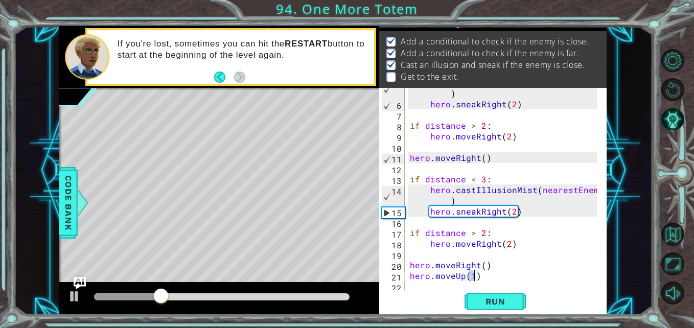
click at [449, 289] on div "hero . castIllusionMist ( nearestEnemy ) hero . sneakRight ( 2 ) if distance > …" at bounding box center [505, 195] width 194 height 236
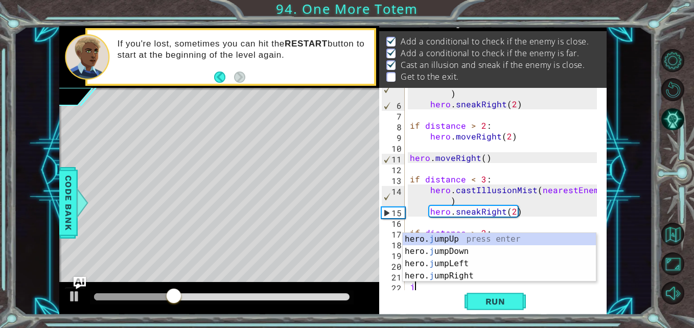
scroll to position [75, 0]
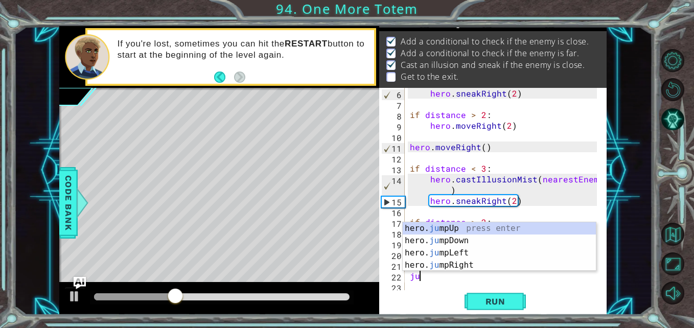
type textarea "jum"
click at [447, 227] on div "hero. jum pUp press enter hero. jum pDown press enter hero. jum pLeft press ent…" at bounding box center [499, 259] width 193 height 74
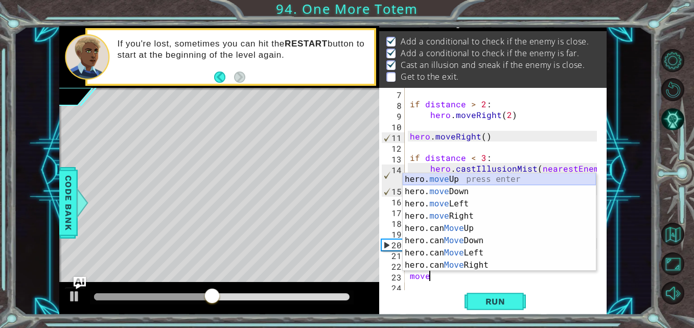
click at [426, 181] on div "hero. move Up press enter hero. move Down press enter hero. move Left press ent…" at bounding box center [499, 234] width 193 height 123
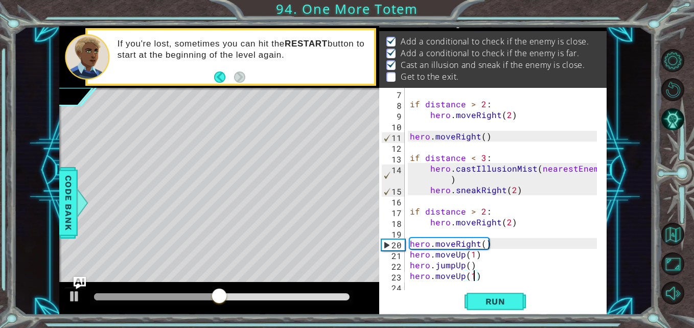
scroll to position [0, 4]
type textarea "hero.moveUp(1)"
click at [489, 310] on button "Run" at bounding box center [494, 301] width 61 height 22
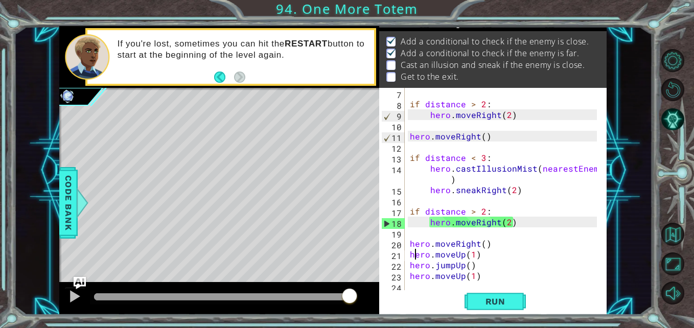
click at [413, 254] on div "if distance > 2 : hero . moveRight ( 2 ) hero . moveRight ( ) if distance < 3 :…" at bounding box center [505, 200] width 194 height 225
click at [408, 258] on div "if distance > 2 : hero . moveRight ( 2 ) hero . moveRight ( ) if distance < 3 :…" at bounding box center [505, 200] width 194 height 225
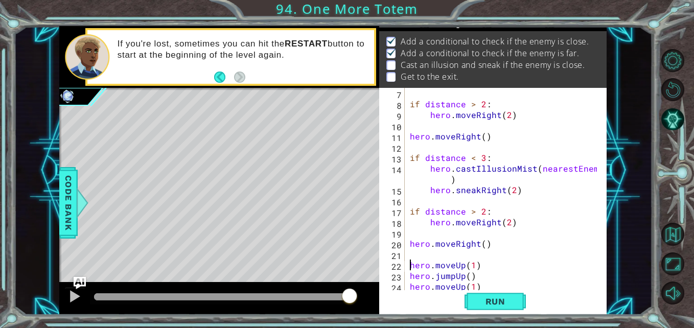
click at [408, 258] on div "if distance > 2 : hero . moveRight ( 2 ) hero . moveRight ( ) if distance < 3 :…" at bounding box center [505, 200] width 194 height 225
paste textarea "hero.moveRight()"
type textarea "hero.moveRight()"
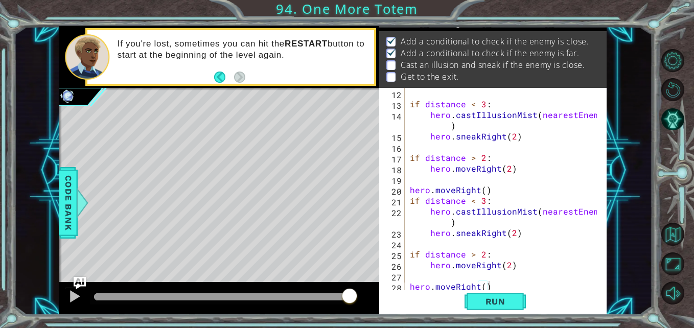
click at [475, 301] on span "Run" at bounding box center [495, 301] width 40 height 10
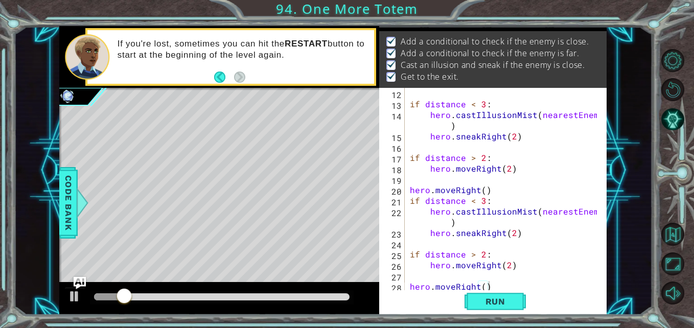
click at [468, 303] on button "Run" at bounding box center [494, 301] width 61 height 22
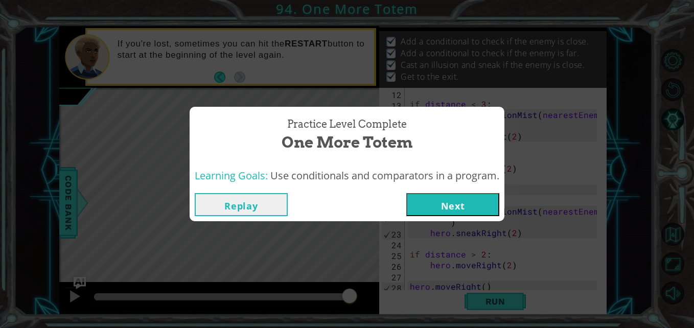
click at [441, 205] on button "Next" at bounding box center [452, 204] width 93 height 23
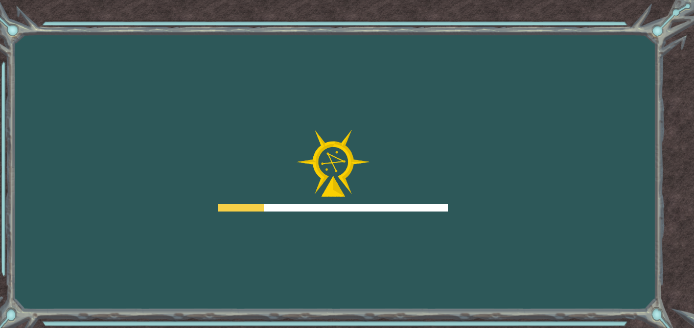
click at [441, 205] on div at bounding box center [333, 208] width 230 height 8
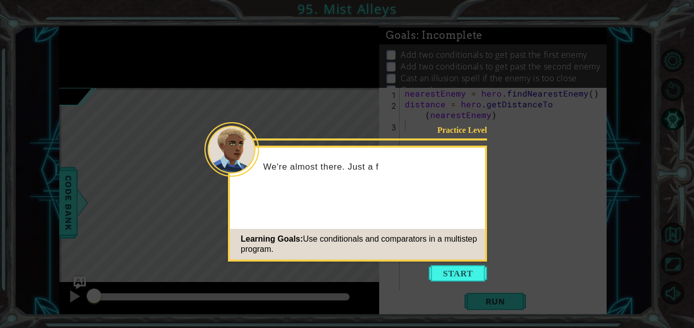
click at [454, 274] on button "Start" at bounding box center [458, 273] width 58 height 16
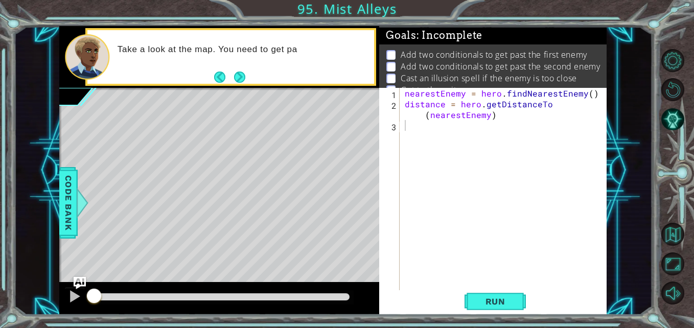
click at [242, 80] on button "Next" at bounding box center [239, 77] width 11 height 11
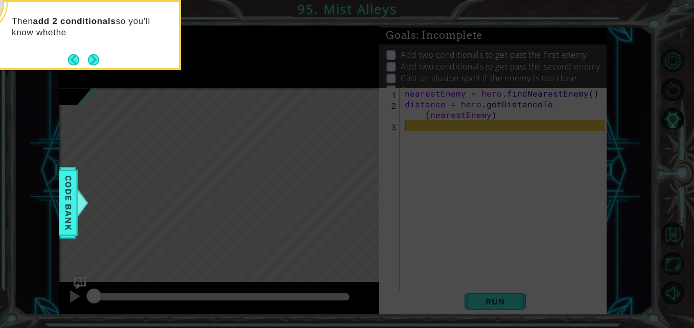
click at [99, 64] on button "Next" at bounding box center [93, 59] width 11 height 11
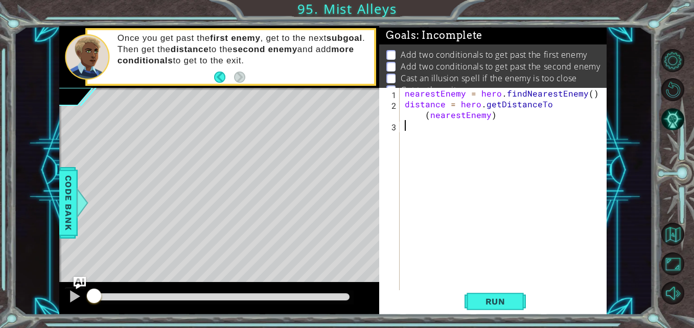
click at [469, 305] on button "Run" at bounding box center [494, 301] width 61 height 22
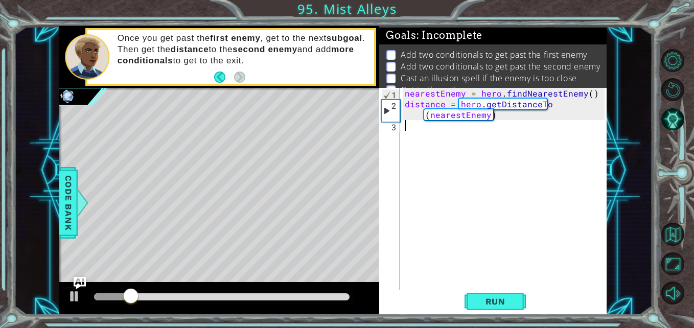
click at [445, 137] on div "nearestEnemy = hero . findNearestEnemy ( ) distance = hero . getDistanceTo ( ne…" at bounding box center [506, 200] width 206 height 225
click at [487, 297] on span "Run" at bounding box center [495, 301] width 40 height 10
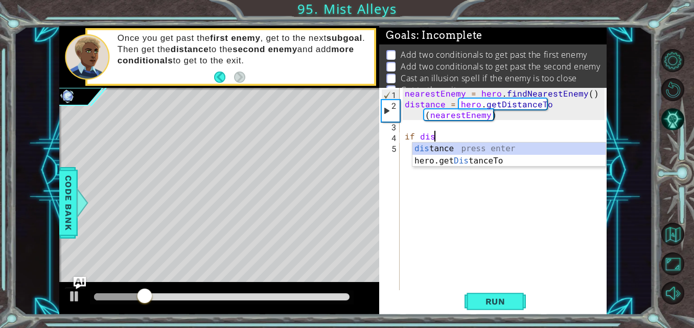
scroll to position [0, 2]
click at [429, 149] on div "dis tance press enter hero.get Dis tanceTo press enter" at bounding box center [508, 167] width 193 height 49
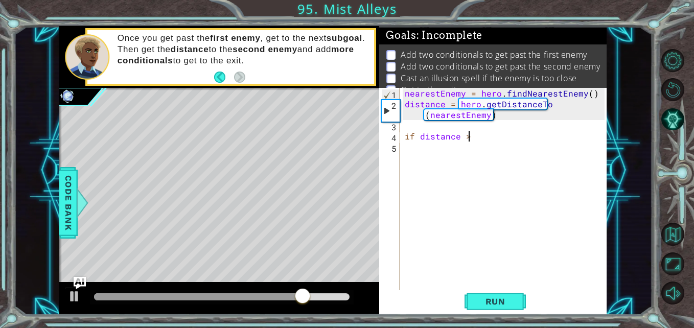
scroll to position [0, 4]
type textarea "if distance > 3"
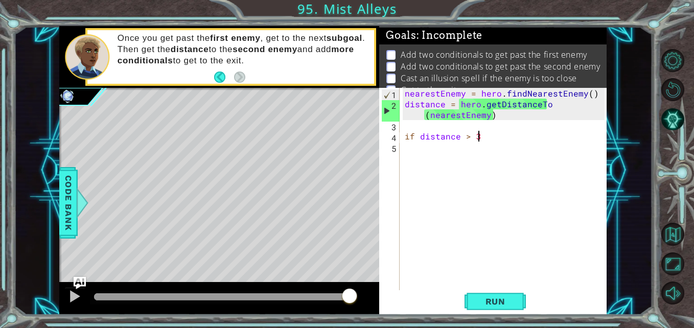
scroll to position [0, 0]
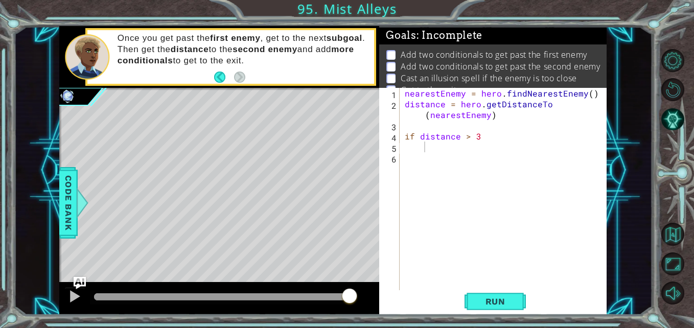
click at [506, 297] on span "Run" at bounding box center [495, 301] width 40 height 10
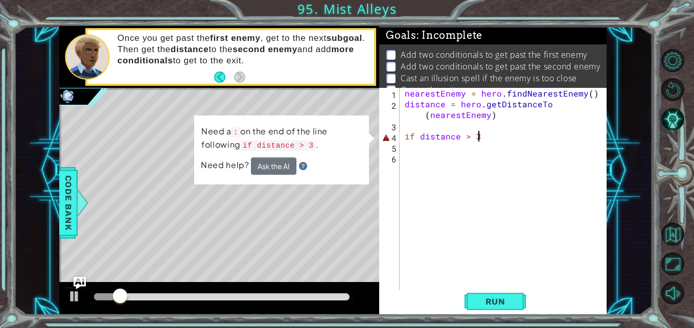
click at [483, 136] on div "nearestEnemy = hero . findNearestEnemy ( ) distance = hero . getDistanceTo ( ne…" at bounding box center [506, 200] width 206 height 225
type textarea "if distance > 3."
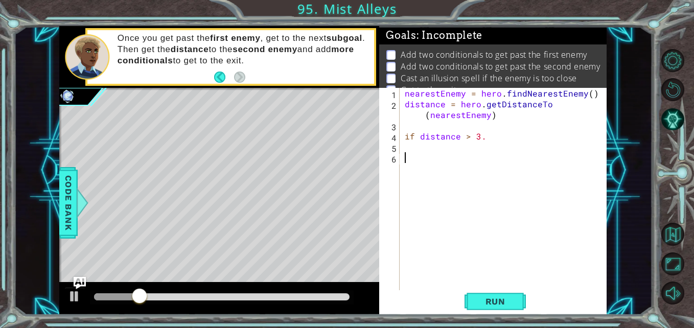
click at [461, 158] on div "nearestEnemy = hero . findNearestEnemy ( ) distance = hero . getDistanceTo ( ne…" at bounding box center [506, 200] width 206 height 225
click at [500, 309] on button "Run" at bounding box center [494, 301] width 61 height 22
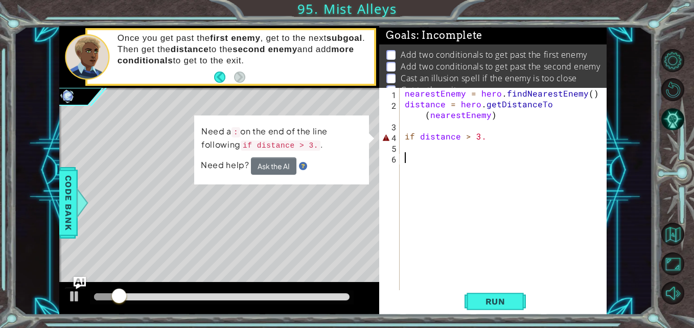
click at [480, 143] on div "nearestEnemy = hero . findNearestEnemy ( ) distance = hero . getDistanceTo ( ne…" at bounding box center [506, 200] width 206 height 225
click at [478, 137] on div "nearestEnemy = hero . findNearestEnemy ( ) distance = hero . getDistanceTo ( ne…" at bounding box center [506, 200] width 206 height 225
type textarea "if distance > 3 ."
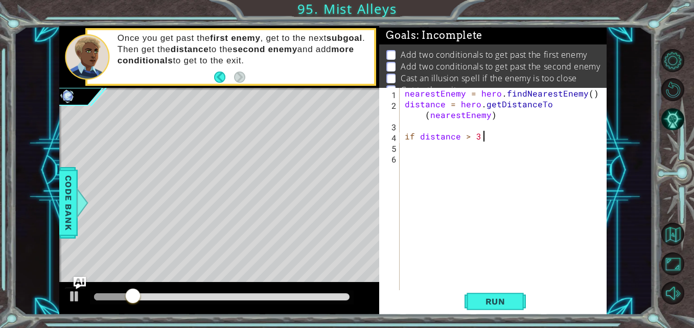
click at [507, 306] on span "Run" at bounding box center [495, 301] width 40 height 10
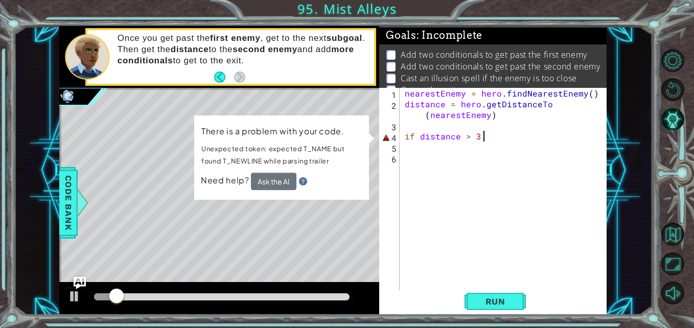
click at [487, 145] on div "nearestEnemy = hero . findNearestEnemy ( ) distance = hero . getDistanceTo ( ne…" at bounding box center [506, 200] width 206 height 225
click at [491, 144] on div "nearestEnemy = hero . findNearestEnemy ( ) distance = hero . getDistanceTo ( ne…" at bounding box center [506, 200] width 206 height 225
click at [492, 142] on div "nearestEnemy = hero . findNearestEnemy ( ) distance = hero . getDistanceTo ( ne…" at bounding box center [506, 200] width 206 height 225
click at [492, 141] on div "nearestEnemy = hero . findNearestEnemy ( ) distance = hero . getDistanceTo ( ne…" at bounding box center [506, 200] width 206 height 225
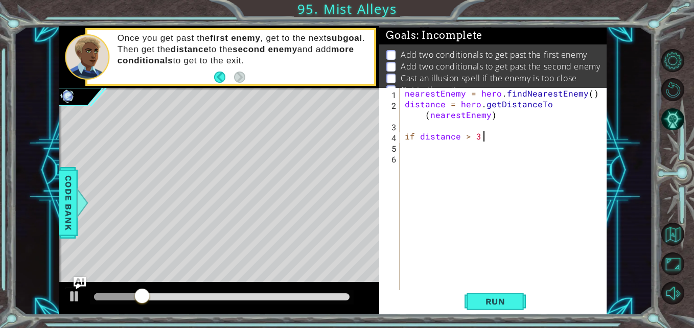
type textarea "if distance > 3"
click at [438, 148] on div "nearestEnemy = hero . findNearestEnemy ( ) distance = hero . getDistanceTo ( ne…" at bounding box center [506, 200] width 206 height 225
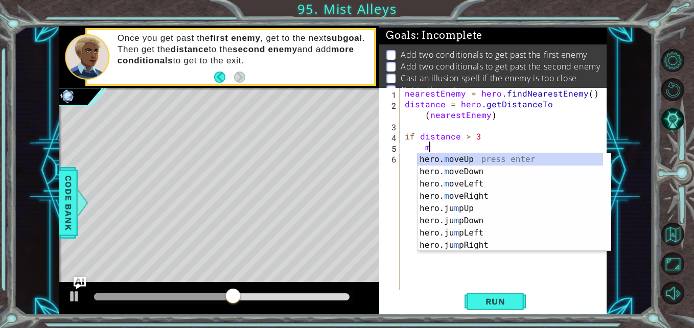
scroll to position [0, 2]
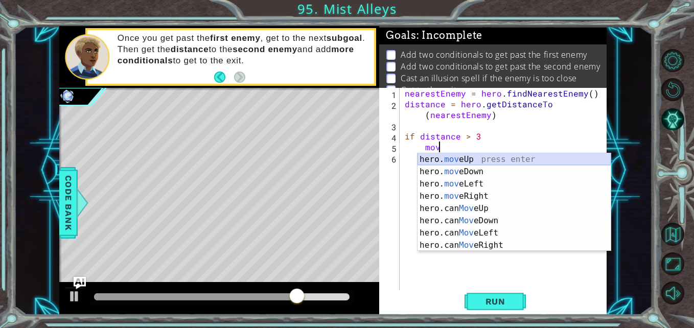
click at [483, 158] on div "hero. mov eUp press enter hero. mov eDown press enter hero. mov eLeft press ent…" at bounding box center [513, 214] width 193 height 123
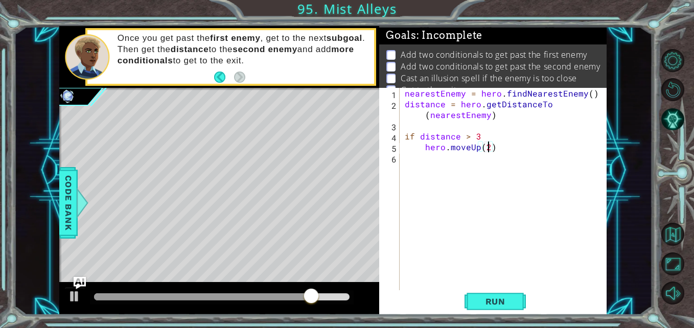
scroll to position [0, 5]
click at [488, 305] on span "Run" at bounding box center [495, 301] width 40 height 10
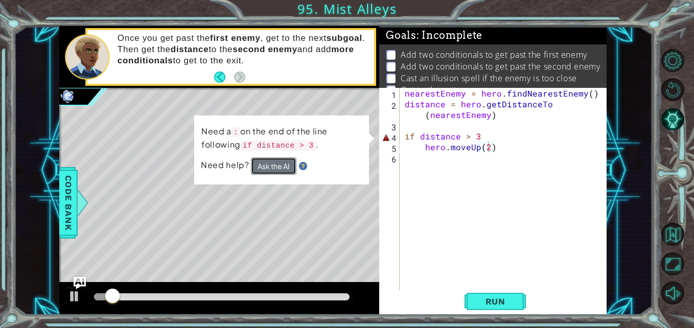
click at [263, 169] on button "Ask the AI" at bounding box center [273, 165] width 45 height 17
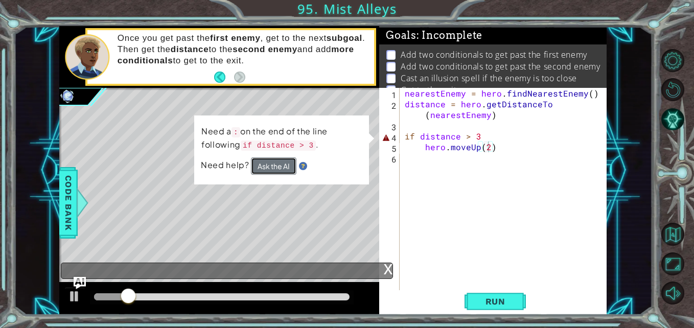
click at [263, 169] on button "Ask the AI" at bounding box center [273, 165] width 45 height 17
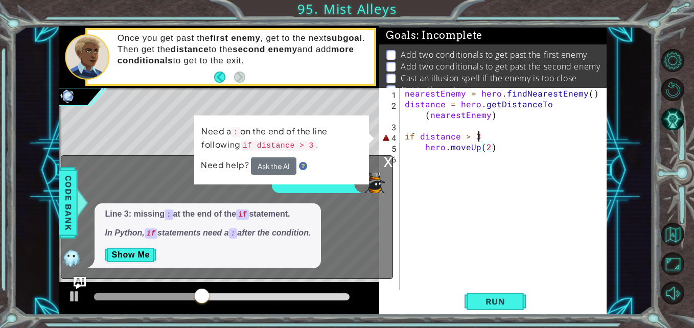
click at [508, 139] on div "nearestEnemy = hero . findNearestEnemy ( ) distance = hero . getDistanceTo ( ne…" at bounding box center [506, 200] width 206 height 225
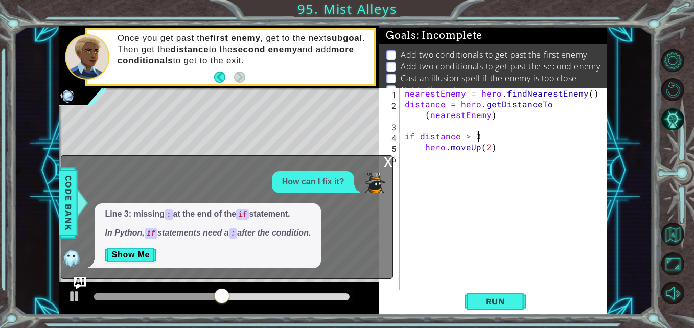
scroll to position [0, 5]
type textarea "if distance > 3:"
click at [481, 301] on span "Run" at bounding box center [495, 301] width 40 height 10
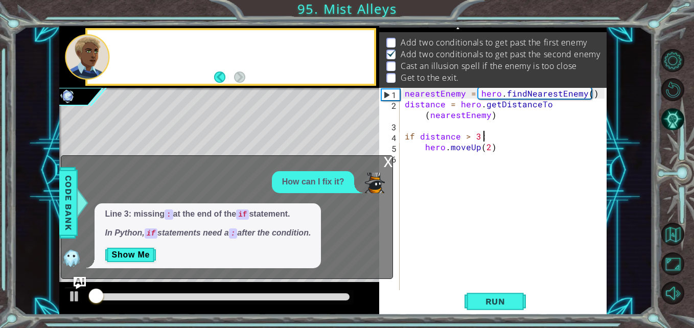
scroll to position [13, 0]
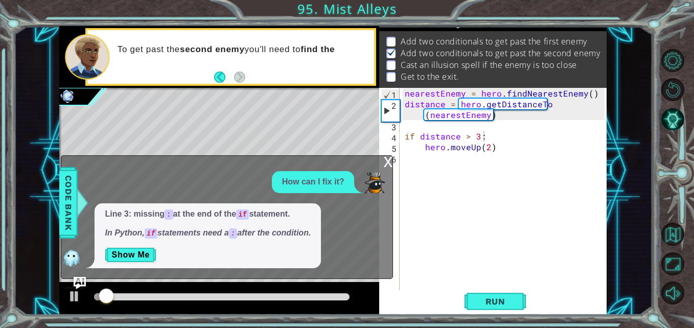
click at [391, 161] on div "x" at bounding box center [387, 161] width 9 height 10
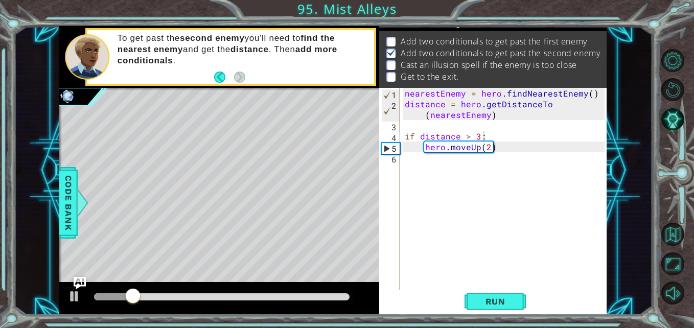
click at [508, 298] on span "Run" at bounding box center [495, 301] width 40 height 10
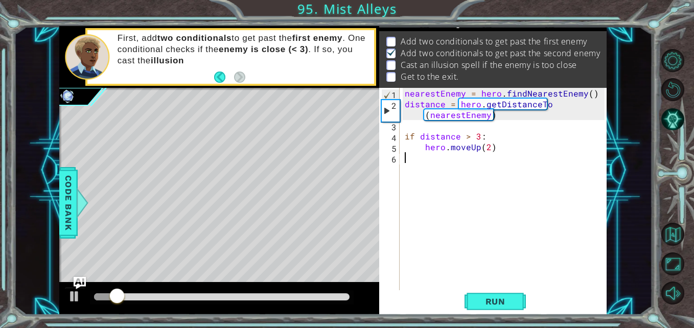
click at [464, 174] on div "nearestEnemy = hero . findNearestEnemy ( ) distance = hero . getDistanceTo ( ne…" at bounding box center [506, 200] width 206 height 225
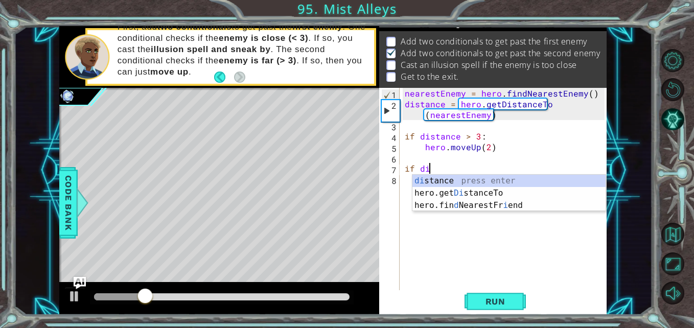
scroll to position [0, 2]
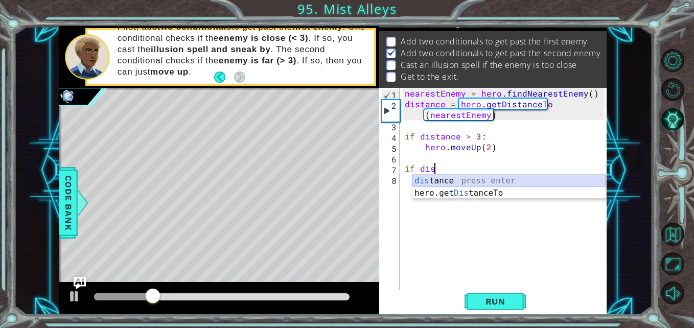
click at [466, 179] on div "dis tance press enter hero.get Dis tanceTo press enter" at bounding box center [508, 199] width 193 height 49
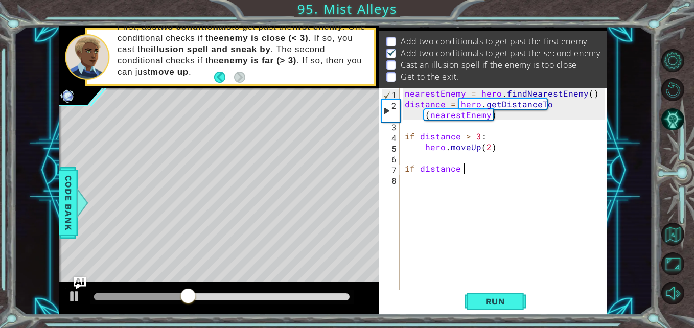
scroll to position [0, 4]
type textarea "if distance < 3:"
click at [460, 176] on div "nearestEnemy = hero . findNearestEnemy ( ) distance = hero . getDistanceTo ( ne…" at bounding box center [506, 200] width 206 height 225
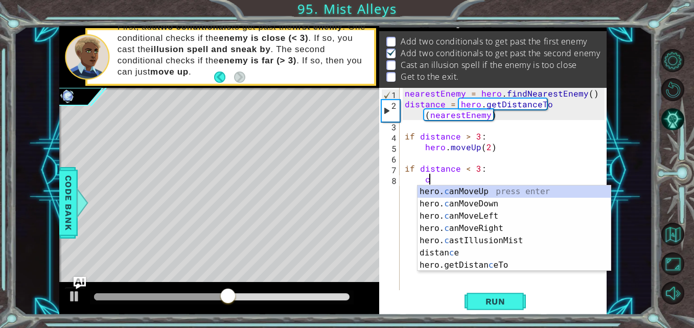
scroll to position [0, 2]
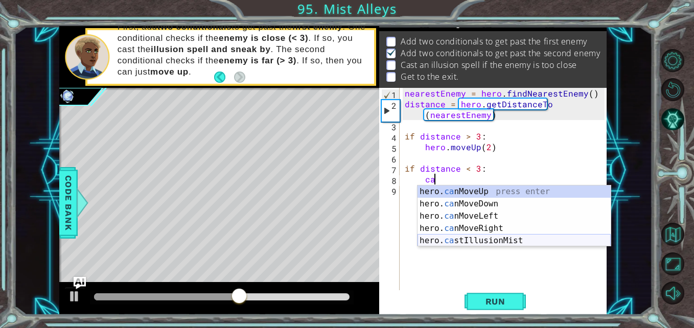
click at [474, 238] on div "hero. ca nMoveUp press enter hero. ca nMoveDown press enter hero. ca nMoveLeft …" at bounding box center [513, 228] width 193 height 86
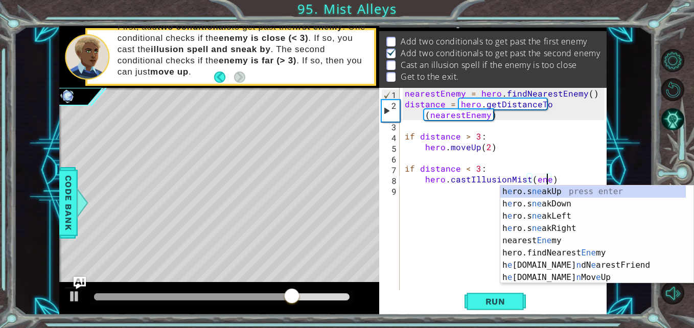
scroll to position [0, 9]
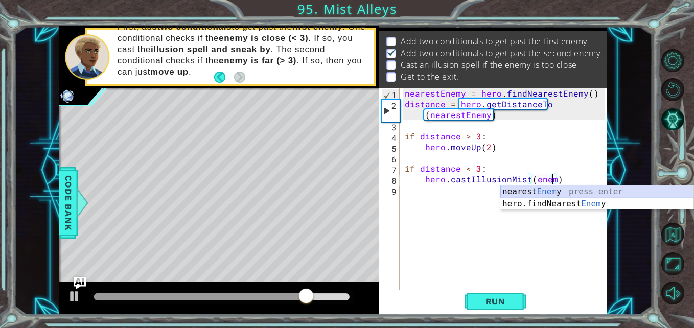
click at [514, 191] on div "nearest Enem y press enter hero.findNearest Enem y press enter" at bounding box center [596, 209] width 193 height 49
type textarea "hero.castIllusionMist(nearestEnemy)"
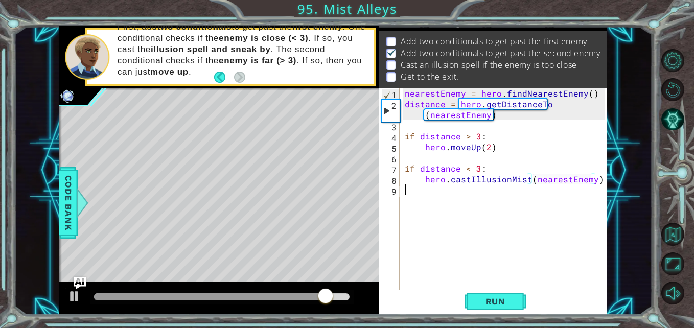
click at [475, 191] on div "nearestEnemy = hero . findNearestEnemy ( ) distance = hero . getDistanceTo ( ne…" at bounding box center [506, 200] width 206 height 225
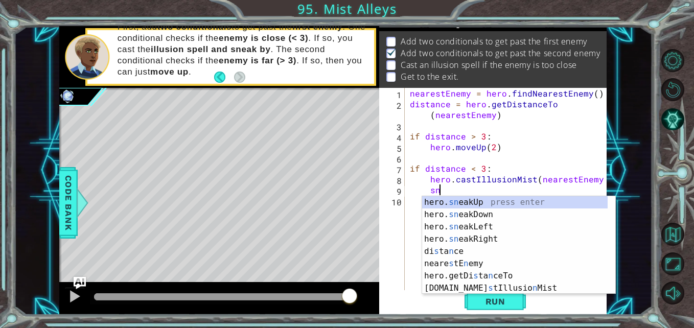
scroll to position [0, 2]
click at [482, 203] on div "hero. sne akUp press enter hero. sne akDown press enter hero. sne akLeft press …" at bounding box center [518, 257] width 193 height 123
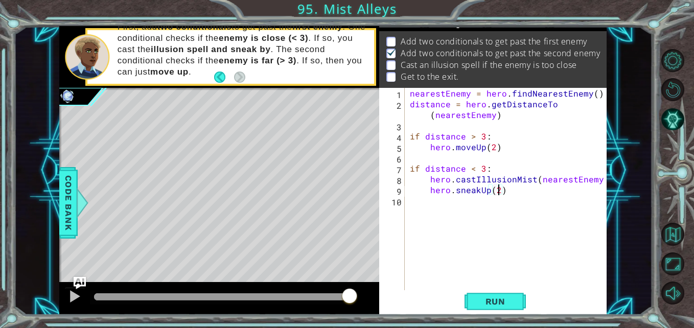
scroll to position [0, 5]
type textarea "hero.sneakUp(2)"
click at [497, 300] on span "Run" at bounding box center [495, 301] width 40 height 10
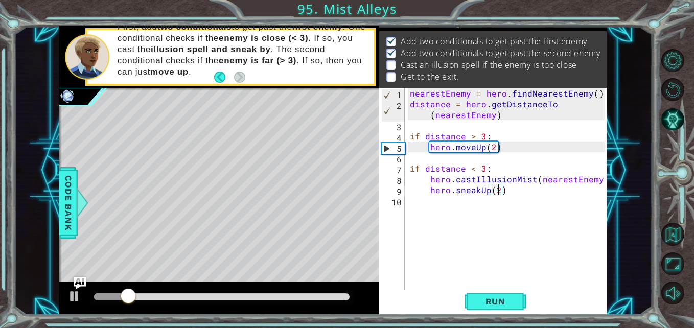
click at [497, 300] on span "Run" at bounding box center [495, 301] width 40 height 10
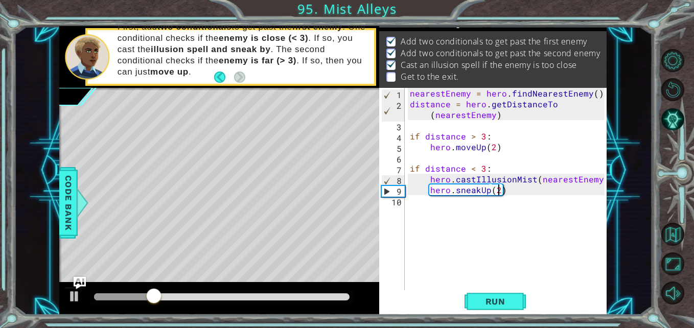
click at [496, 205] on div "nearestEnemy = hero . findNearestEnemy ( ) distance = hero . getDistanceTo ( ne…" at bounding box center [509, 200] width 202 height 225
click at [489, 307] on button "Run" at bounding box center [494, 301] width 61 height 22
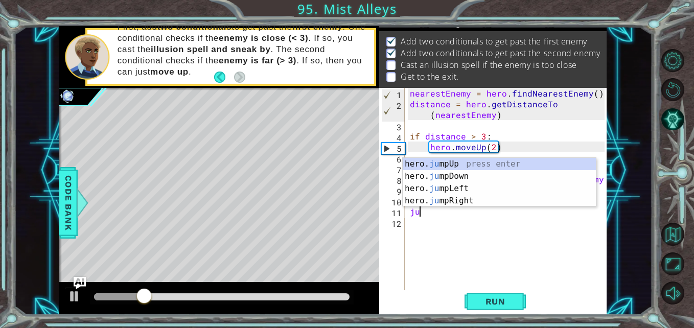
type textarea "jum"
click at [456, 165] on div "hero. jum pUp press enter hero. jum pDown press enter hero. jum pLeft press ent…" at bounding box center [499, 195] width 193 height 74
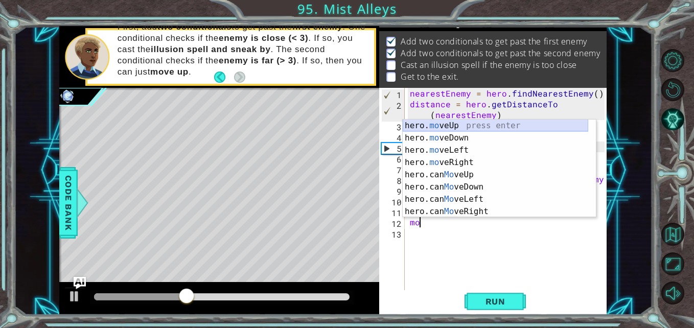
click at [462, 126] on div "hero. mo veUp press enter hero. mo veDown press enter hero. mo veLeft press ent…" at bounding box center [495, 181] width 185 height 123
type textarea "hero.moveUp(1)"
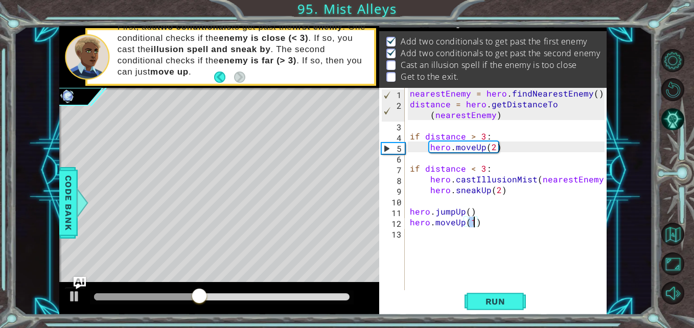
click at [462, 241] on div "nearestEnemy = hero . findNearestEnemy ( ) distance = hero . getDistanceTo ( ne…" at bounding box center [509, 200] width 202 height 225
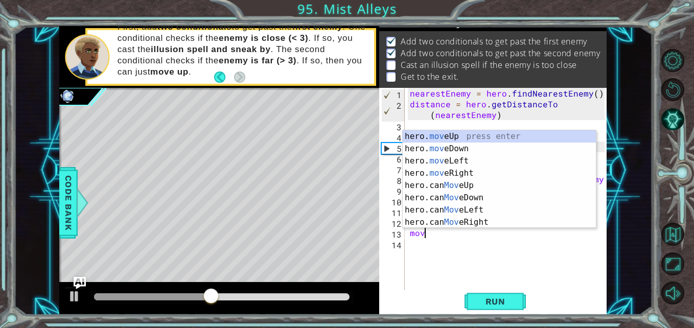
scroll to position [0, 1]
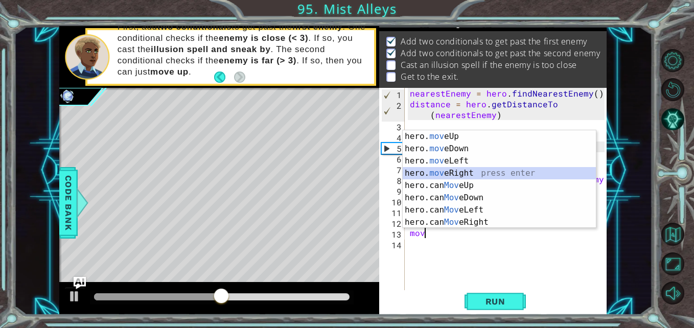
click at [465, 173] on div "hero. mov eUp press enter hero. mov eDown press enter hero. mov eLeft press ent…" at bounding box center [499, 191] width 193 height 123
type textarea "hero.moveRight(1)"
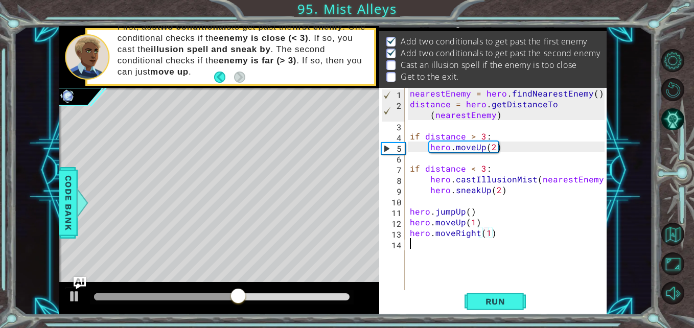
click at [408, 247] on div "nearestEnemy = hero . findNearestEnemy ( ) distance = hero . getDistanceTo ( ne…" at bounding box center [509, 200] width 202 height 225
click at [495, 293] on button "Run" at bounding box center [494, 301] width 61 height 22
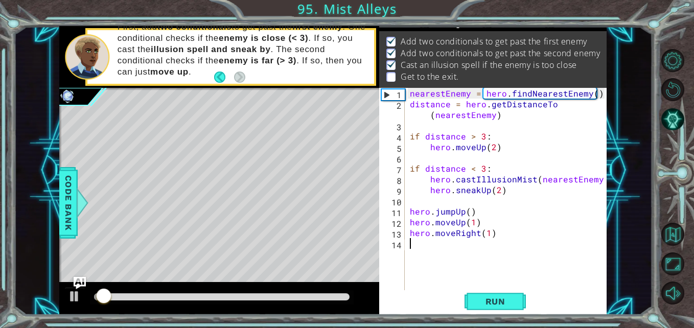
click at [495, 293] on button "Run" at bounding box center [494, 301] width 61 height 22
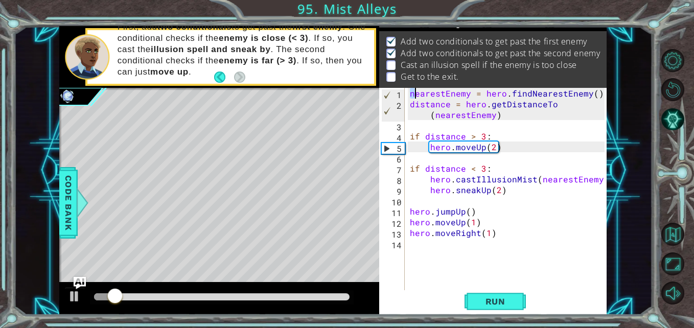
click at [415, 96] on div "nearestEnemy = hero . findNearestEnemy ( ) distance = hero . getDistanceTo ( ne…" at bounding box center [509, 200] width 202 height 225
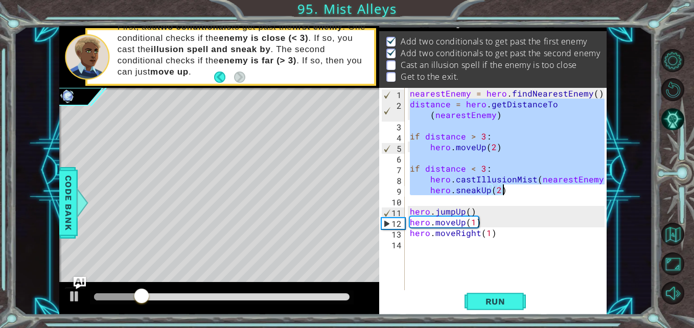
drag, startPoint x: 409, startPoint y: 105, endPoint x: 505, endPoint y: 192, distance: 129.9
click at [505, 192] on div "nearestEnemy = hero . findNearestEnemy ( ) distance = hero . getDistanceTo ( ne…" at bounding box center [509, 200] width 202 height 225
type textarea "hero.castIllusionMist(nearestEnemy) hero.sneakUp(2)"
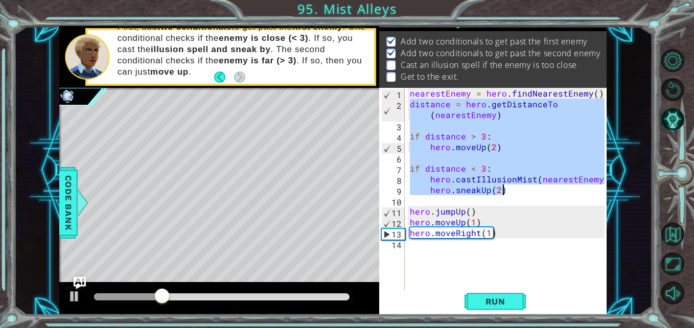
click at [431, 247] on div "nearestEnemy = hero . findNearestEnemy ( ) distance = hero . getDistanceTo ( ne…" at bounding box center [509, 200] width 202 height 225
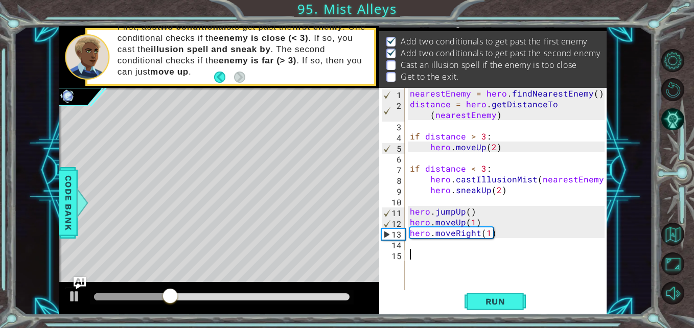
paste textarea "hero.sneakUp(2)"
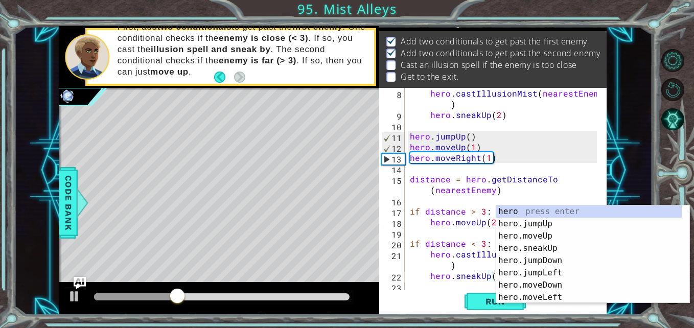
click at [476, 308] on button "Run" at bounding box center [494, 301] width 61 height 22
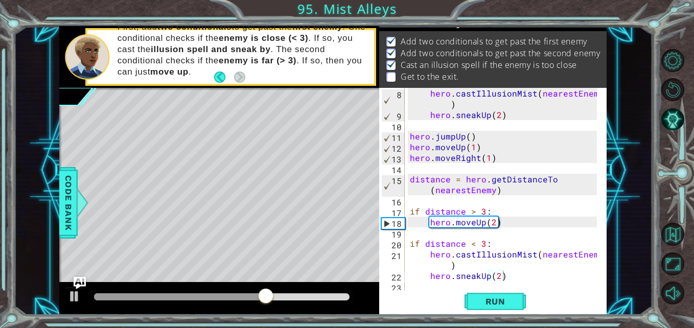
click at [503, 307] on button "Run" at bounding box center [494, 301] width 61 height 22
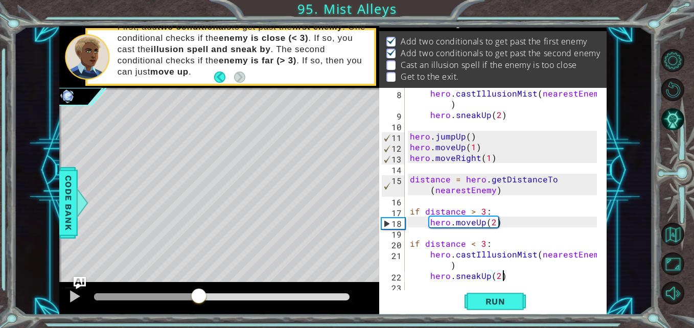
drag, startPoint x: 211, startPoint y: 293, endPoint x: 198, endPoint y: 293, distance: 13.3
click at [198, 293] on div at bounding box center [199, 297] width 18 height 18
drag, startPoint x: 190, startPoint y: 293, endPoint x: 160, endPoint y: 294, distance: 30.2
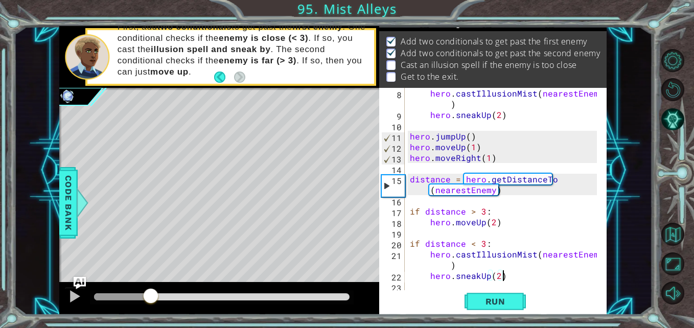
click at [150, 294] on div at bounding box center [122, 296] width 56 height 7
click at [150, 294] on div at bounding box center [151, 294] width 18 height 18
click at [150, 294] on div at bounding box center [151, 291] width 18 height 18
click at [150, 294] on div at bounding box center [151, 295] width 18 height 18
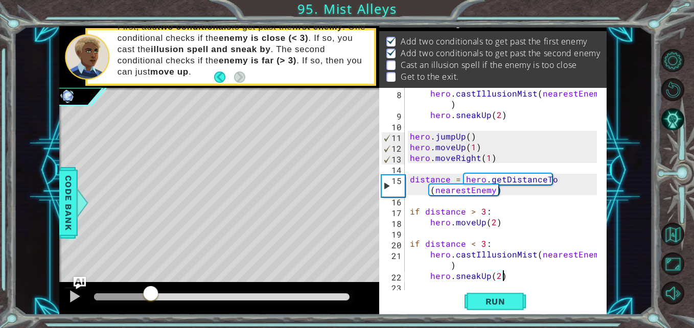
click at [150, 294] on div at bounding box center [151, 294] width 18 height 18
click at [150, 294] on div at bounding box center [151, 296] width 18 height 18
click at [150, 294] on div at bounding box center [151, 294] width 18 height 18
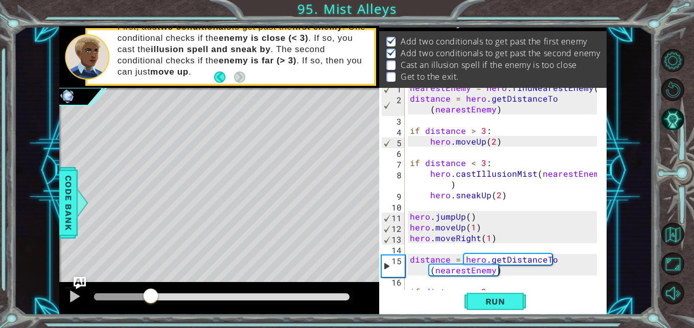
scroll to position [0, 0]
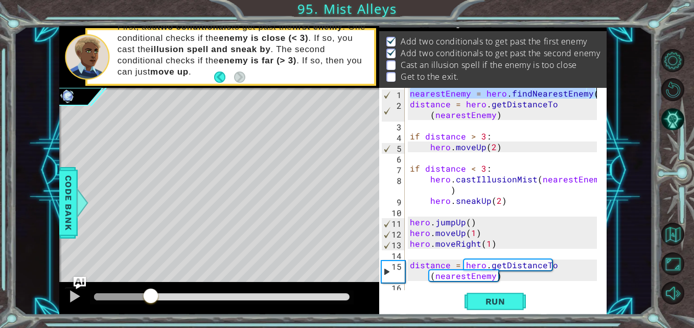
drag, startPoint x: 409, startPoint y: 94, endPoint x: 598, endPoint y: 95, distance: 189.1
click at [598, 95] on div "hero.sneakUp(2) 1 2 3 4 5 6 7 8 9 10 11 12 13 14 15 16 17 nearestEnemy = hero .…" at bounding box center [491, 190] width 225 height 204
type textarea "nearestEnemy = hero.findNearestEnemy()"
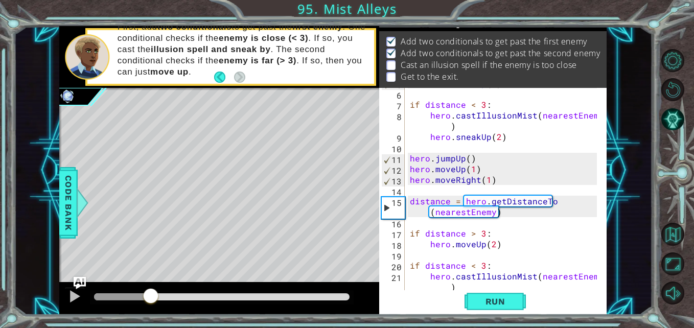
scroll to position [64, 0]
click at [412, 191] on div "hero . moveUp ( 2 ) if distance < 3 : hero . castIllusionMist ( nearestEnemy ) …" at bounding box center [505, 196] width 194 height 236
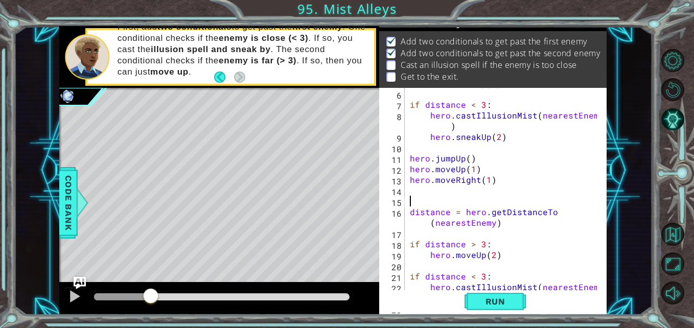
paste textarea "nearestEnemy = hero.findNearestEnemy()"
click at [517, 302] on button "Run" at bounding box center [494, 301] width 61 height 22
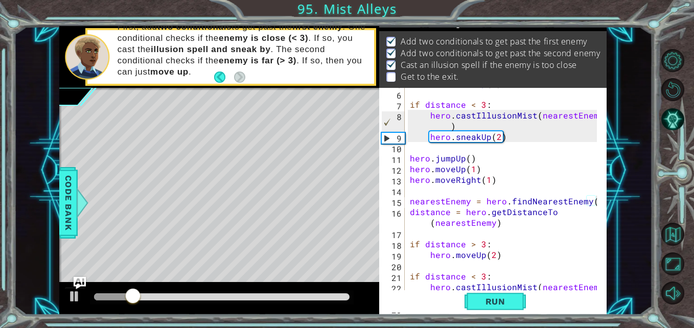
click at [603, 190] on div "nearestEnemy = hero.findNearestEnemy() 5 6 7 8 9 10 11 12 13 14 15 16 17 18 19 …" at bounding box center [492, 201] width 227 height 227
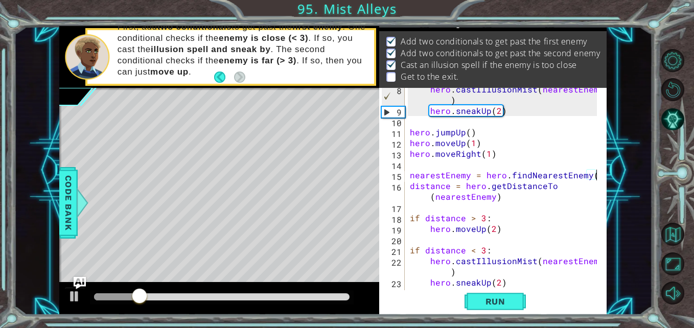
scroll to position [90, 0]
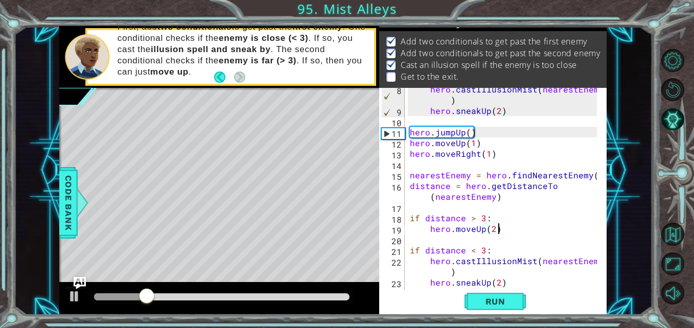
click at [499, 232] on div "hero . castIllusionMist ( nearestEnemy ) hero . sneakUp ( 2 ) hero . jumpUp ( )…" at bounding box center [505, 202] width 194 height 236
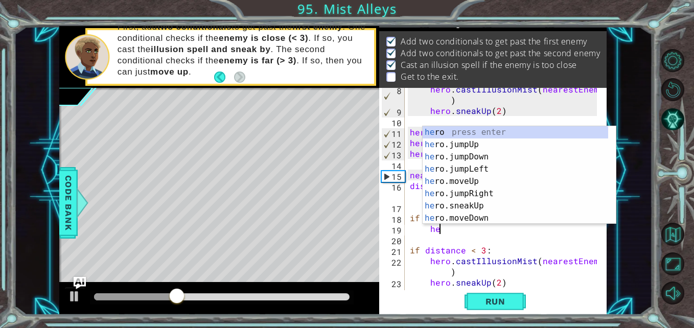
type textarea "h"
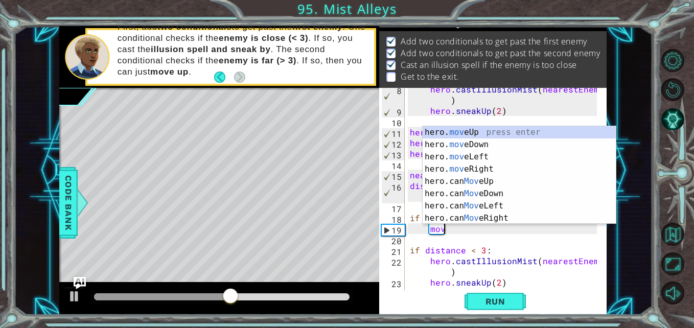
scroll to position [0, 2]
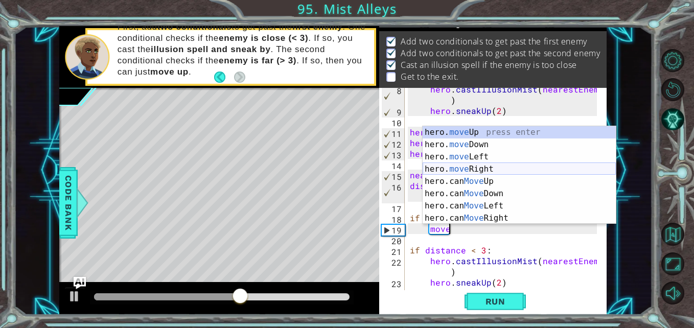
click at [491, 169] on div "hero. move Up press enter hero. move Down press enter hero. move Left press ent…" at bounding box center [519, 187] width 193 height 123
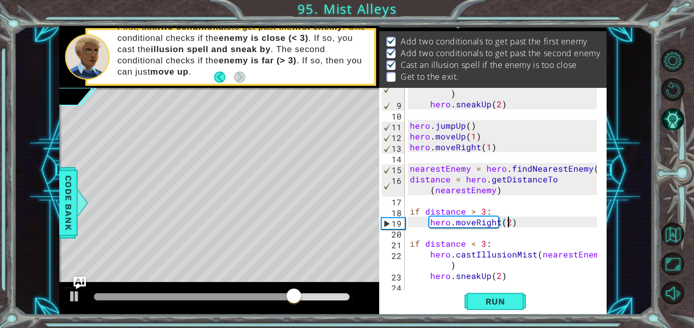
scroll to position [97, 0]
click at [509, 276] on div "hero . castIllusionMist ( nearestEnemy ) hero . sneakUp ( 2 ) hero . jumpUp ( )…" at bounding box center [505, 195] width 194 height 236
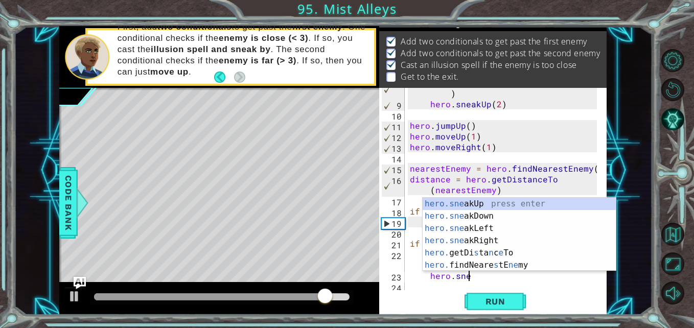
scroll to position [0, 3]
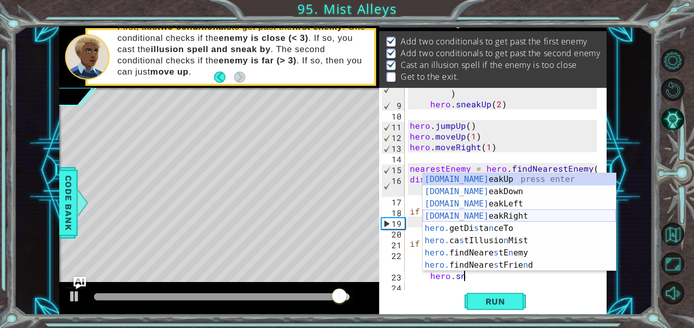
click at [487, 216] on div "[DOMAIN_NAME] eakUp press enter [DOMAIN_NAME] eakDown press enter [DOMAIN_NAME]…" at bounding box center [519, 234] width 193 height 123
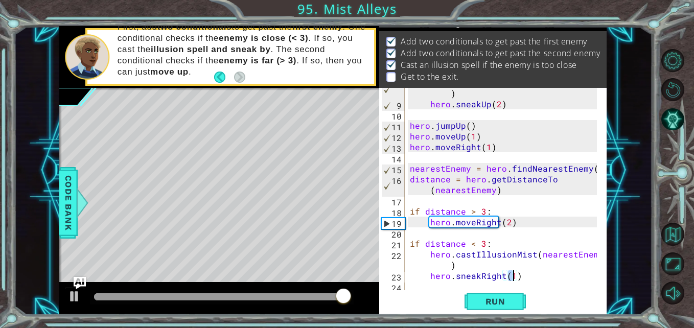
scroll to position [0, 6]
type textarea "hero.sneakRight(2)"
click at [508, 301] on span "Run" at bounding box center [495, 301] width 40 height 10
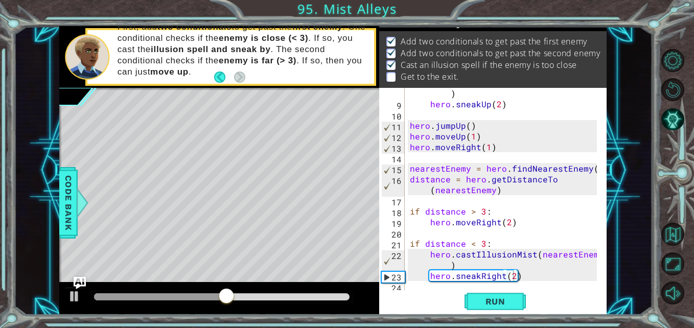
click at [506, 298] on span "Run" at bounding box center [495, 301] width 40 height 10
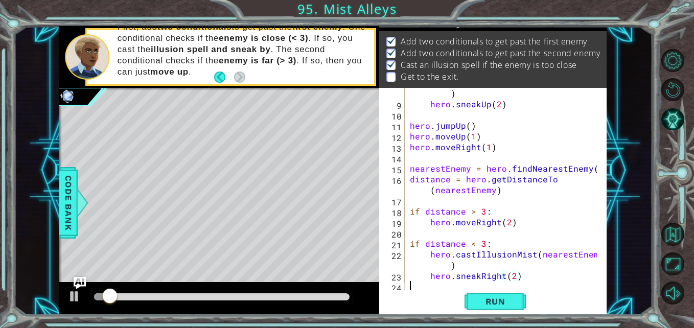
click at [430, 283] on div "hero . castIllusionMist ( nearestEnemy ) hero . sneakUp ( 2 ) hero . jumpUp ( )…" at bounding box center [505, 195] width 194 height 236
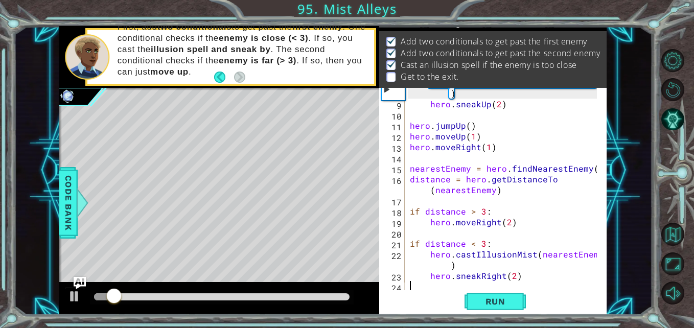
scroll to position [107, 0]
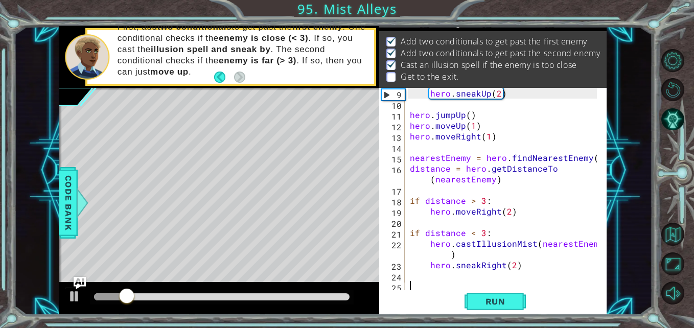
type textarea "m"
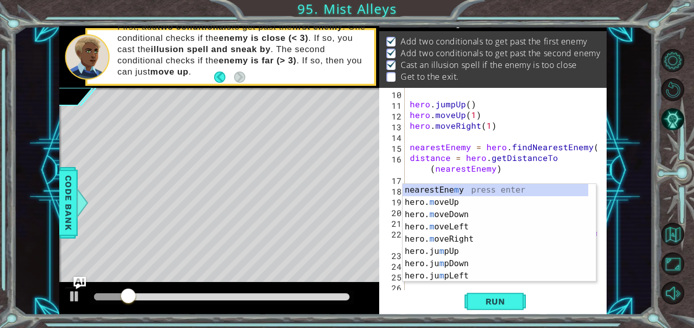
scroll to position [118, 0]
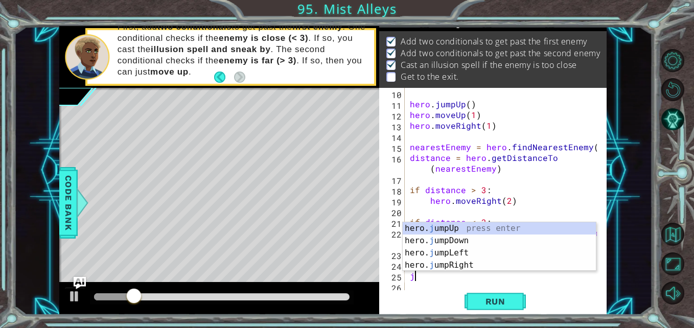
type textarea "ju"
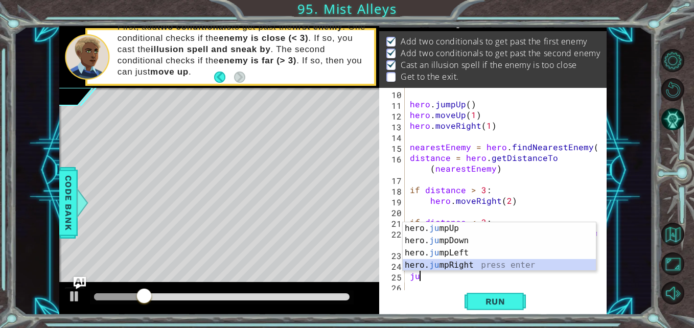
click at [440, 264] on div "hero. ju mpUp press enter hero. ju mpDown press enter hero. [PERSON_NAME] mpLef…" at bounding box center [499, 259] width 193 height 74
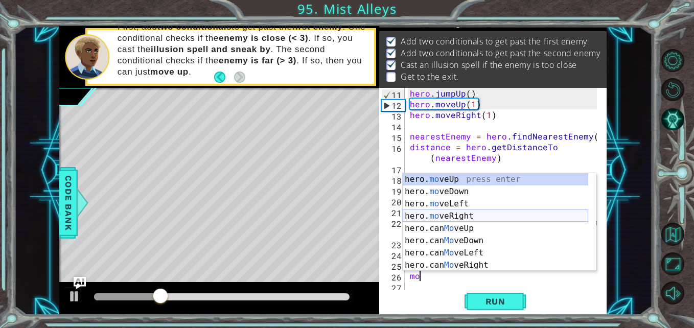
click at [462, 215] on div "hero. mo veUp press enter hero. mo veDown press enter hero. mo veLeft press ent…" at bounding box center [495, 234] width 185 height 123
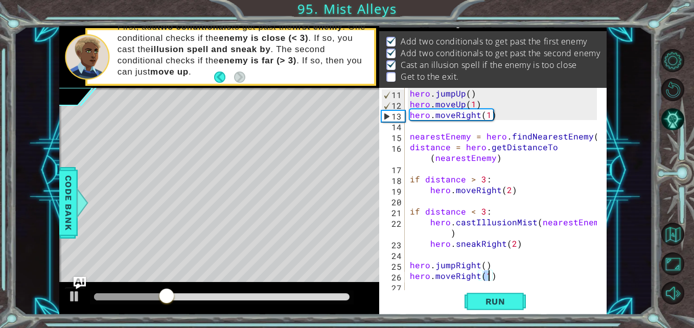
type textarea "hero.moveRight(1)"
click at [484, 306] on span "Run" at bounding box center [495, 301] width 40 height 10
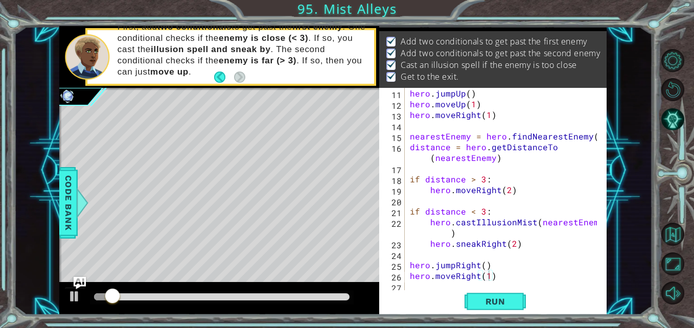
click at [484, 306] on span "Run" at bounding box center [495, 301] width 40 height 10
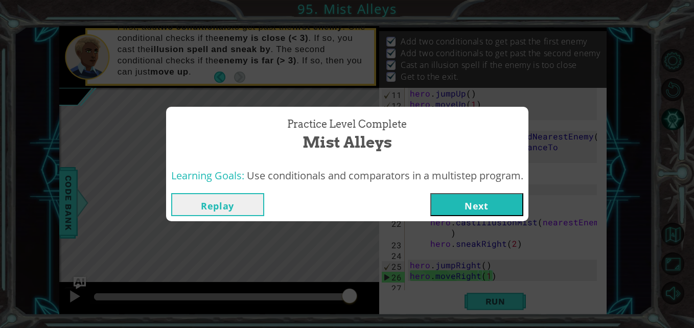
click at [449, 198] on button "Next" at bounding box center [476, 204] width 93 height 23
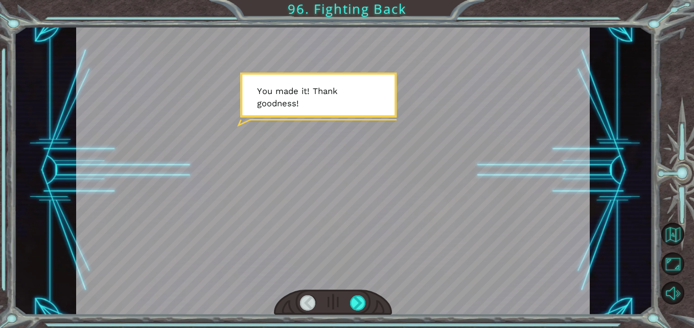
click at [362, 293] on div at bounding box center [333, 303] width 118 height 26
click at [361, 306] on div at bounding box center [358, 303] width 16 height 16
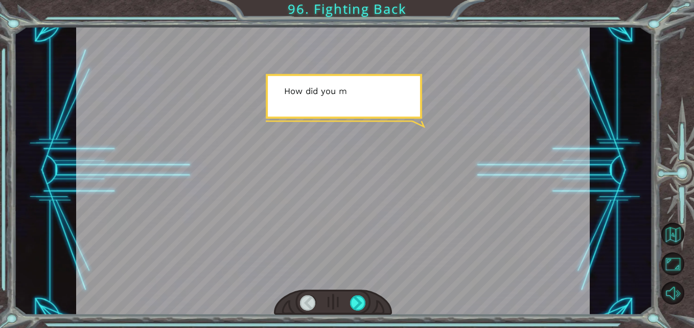
click at [361, 306] on div at bounding box center [358, 303] width 16 height 16
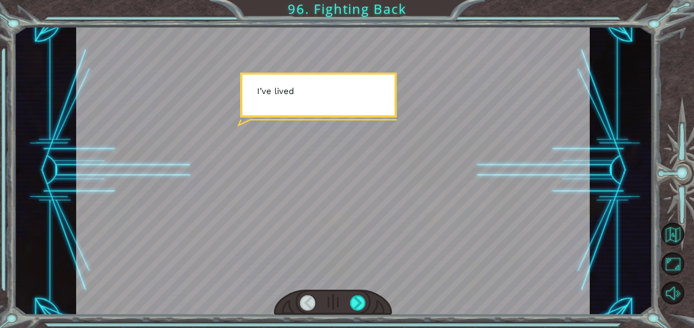
click at [361, 306] on div at bounding box center [358, 303] width 16 height 16
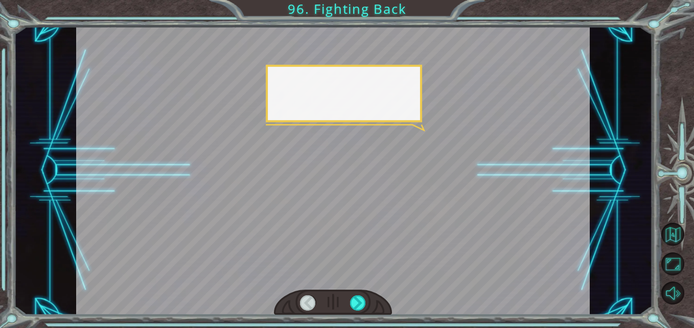
click at [361, 306] on div at bounding box center [358, 303] width 16 height 16
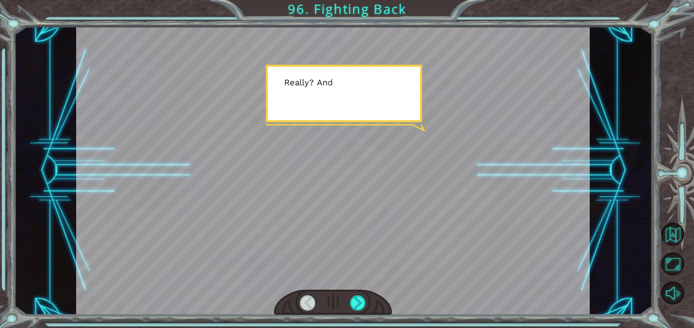
click at [361, 306] on div at bounding box center [358, 303] width 16 height 16
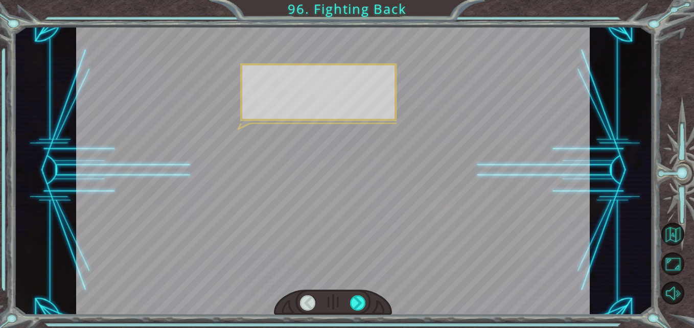
click at [361, 306] on div at bounding box center [358, 303] width 16 height 16
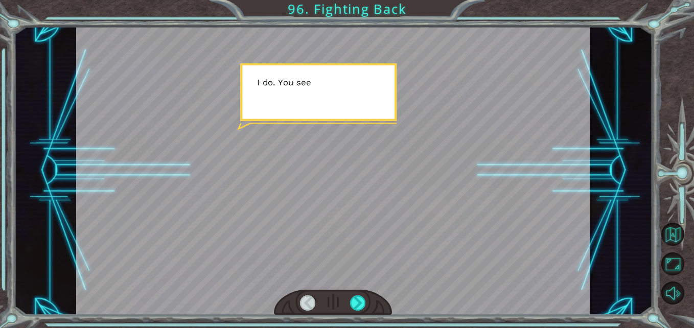
click at [361, 306] on div at bounding box center [358, 303] width 16 height 16
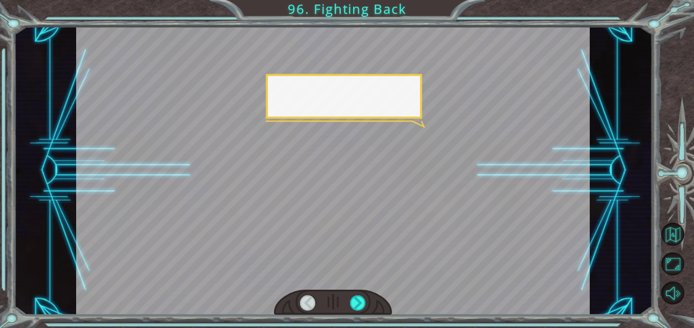
click at [361, 306] on div at bounding box center [358, 303] width 16 height 16
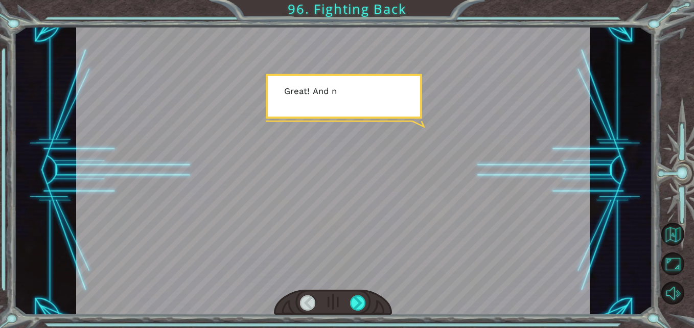
click at [361, 306] on div at bounding box center [358, 303] width 16 height 16
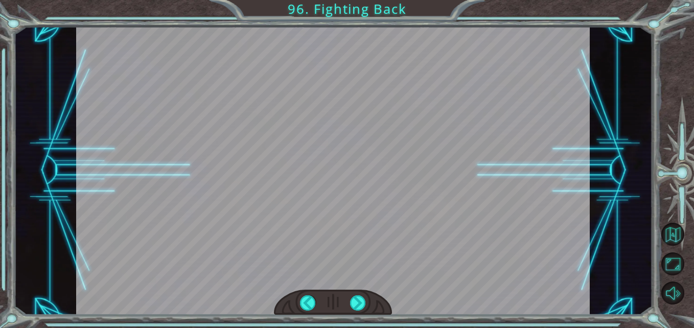
click at [361, 306] on div at bounding box center [358, 303] width 16 height 16
click at [361, 0] on div "Temporary Text Y o u m a d e i t ! T h a n k g o o d n e s s ! H o w d i d y o …" at bounding box center [347, 0] width 694 height 0
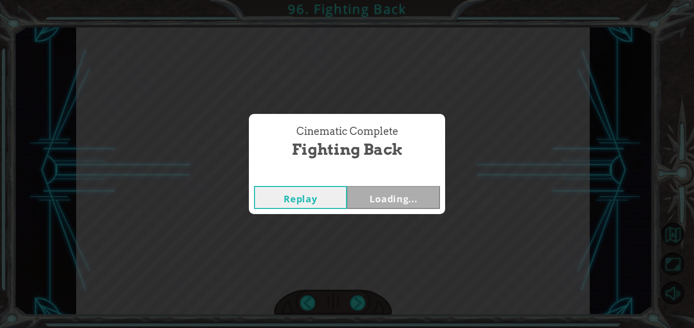
click at [361, 306] on div "Cinematic Complete Fighting Back Replay Loading..." at bounding box center [347, 164] width 694 height 328
click at [369, 204] on button "Next" at bounding box center [393, 197] width 93 height 23
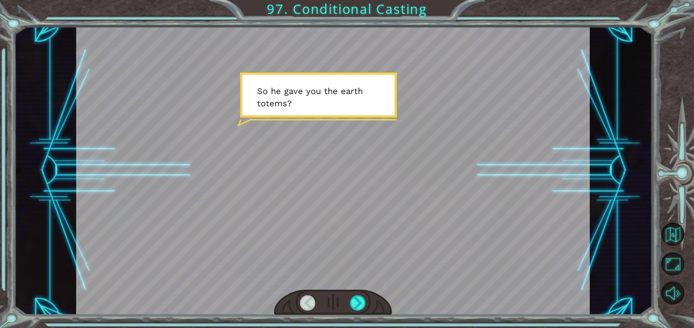
click at [359, 305] on div at bounding box center [358, 303] width 16 height 16
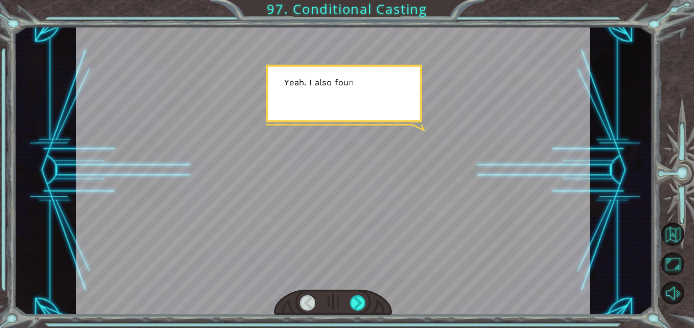
click at [359, 305] on div at bounding box center [358, 303] width 16 height 16
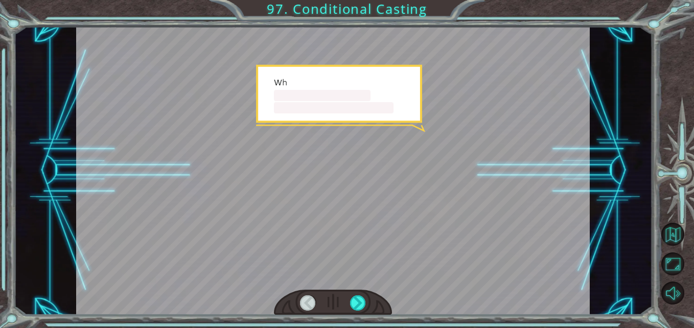
click at [359, 305] on div at bounding box center [358, 303] width 16 height 16
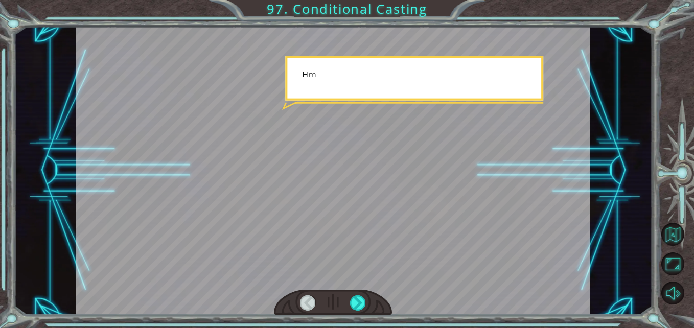
click at [359, 305] on div at bounding box center [358, 303] width 16 height 16
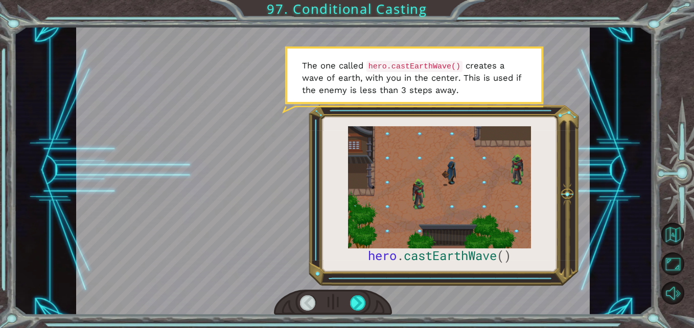
click at [359, 305] on div at bounding box center [358, 303] width 16 height 16
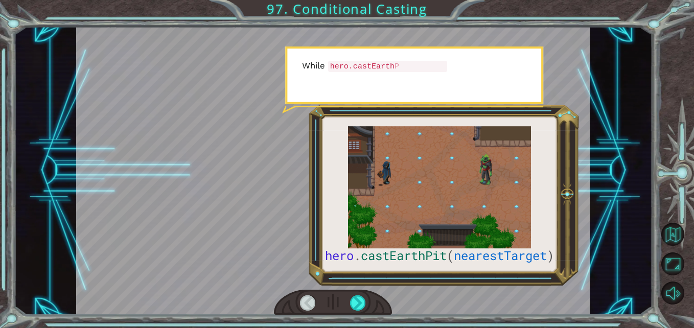
click at [359, 305] on div at bounding box center [358, 303] width 16 height 16
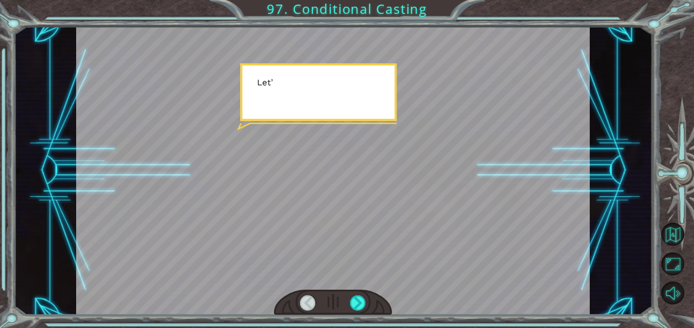
click at [359, 305] on div at bounding box center [358, 303] width 16 height 16
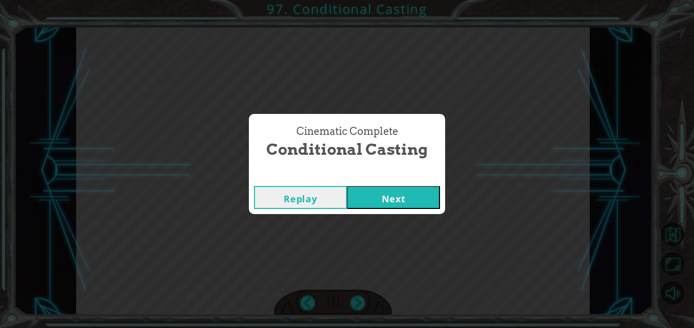
click at [359, 305] on div "Cinematic Complete Conditional Casting Replay Next" at bounding box center [347, 164] width 694 height 328
click at [383, 190] on button "Next" at bounding box center [393, 197] width 93 height 23
